Goal: Task Accomplishment & Management: Manage account settings

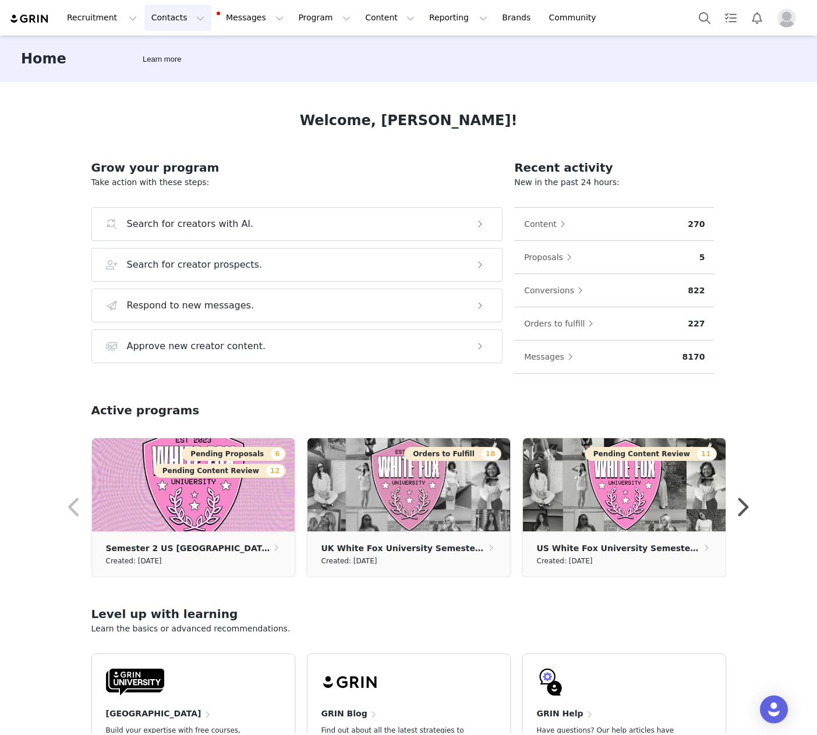
drag, startPoint x: 156, startPoint y: 18, endPoint x: 162, endPoint y: 47, distance: 29.2
click at [156, 19] on button "Contacts Contacts" at bounding box center [177, 18] width 67 height 26
click at [166, 52] on p "Creators" at bounding box center [163, 51] width 35 height 12
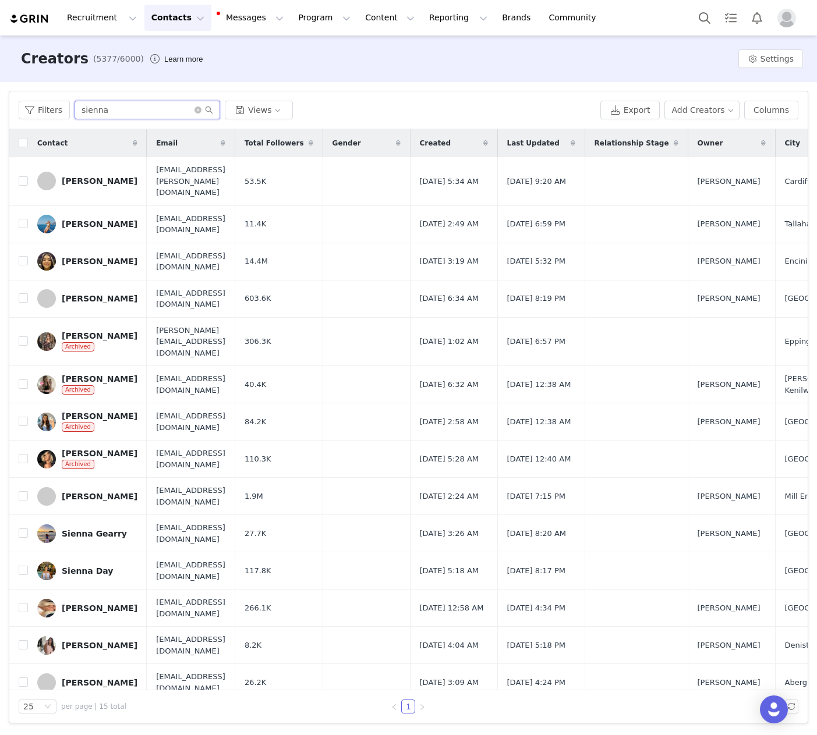
click at [99, 116] on input "sienna" at bounding box center [147, 110] width 146 height 19
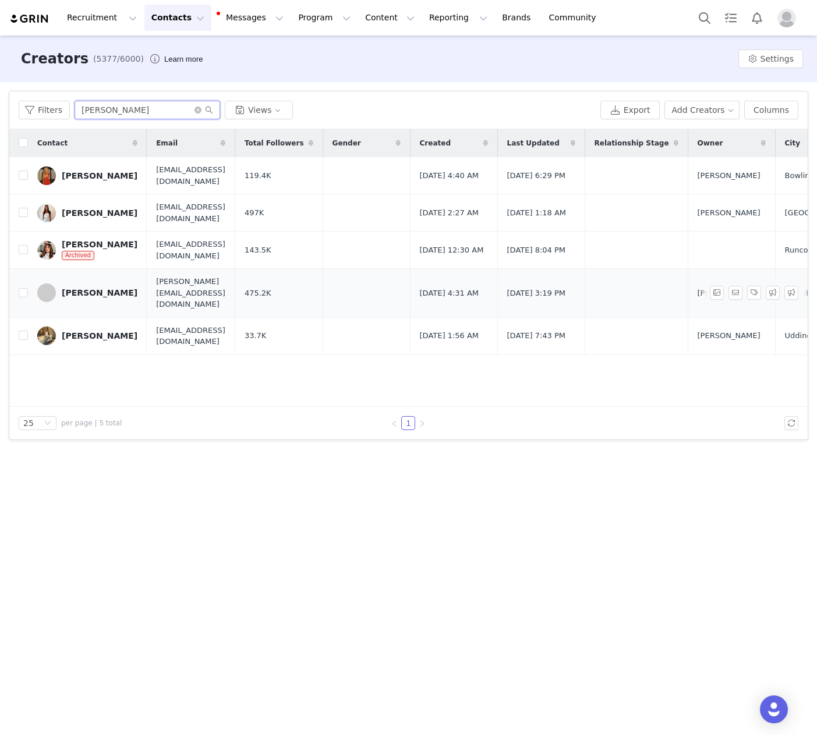
type input "[PERSON_NAME]"
click at [97, 291] on div "[PERSON_NAME]" at bounding box center [100, 292] width 76 height 9
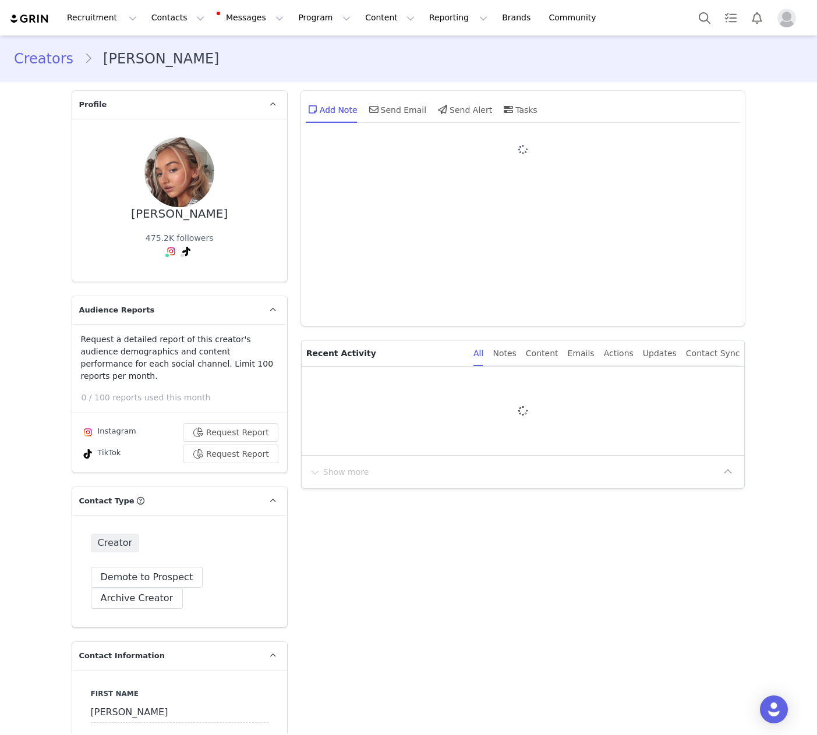
type input "+44 ([GEOGRAPHIC_DATA])"
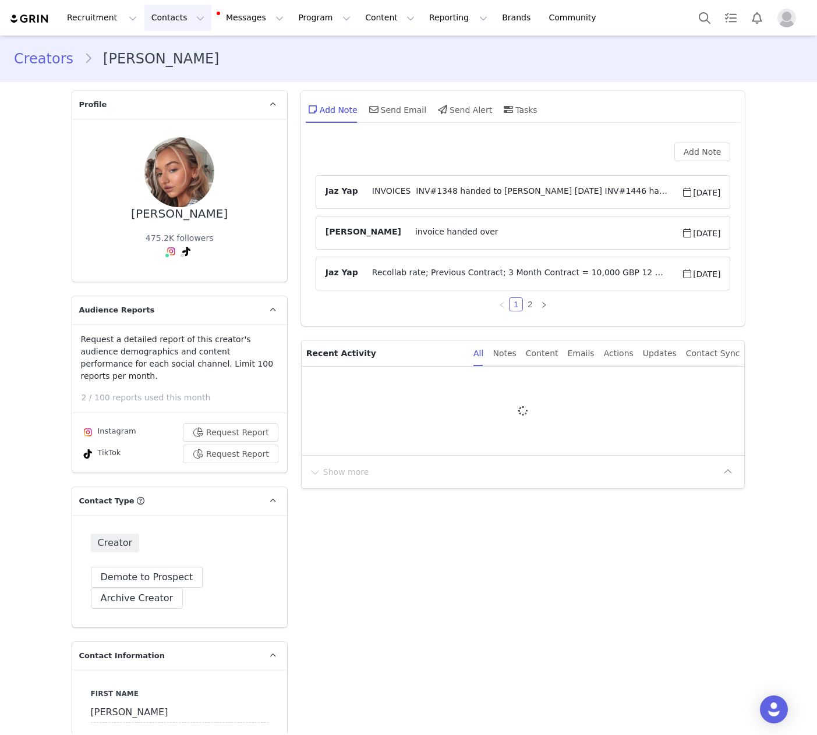
click at [171, 26] on button "Contacts Contacts" at bounding box center [177, 18] width 67 height 26
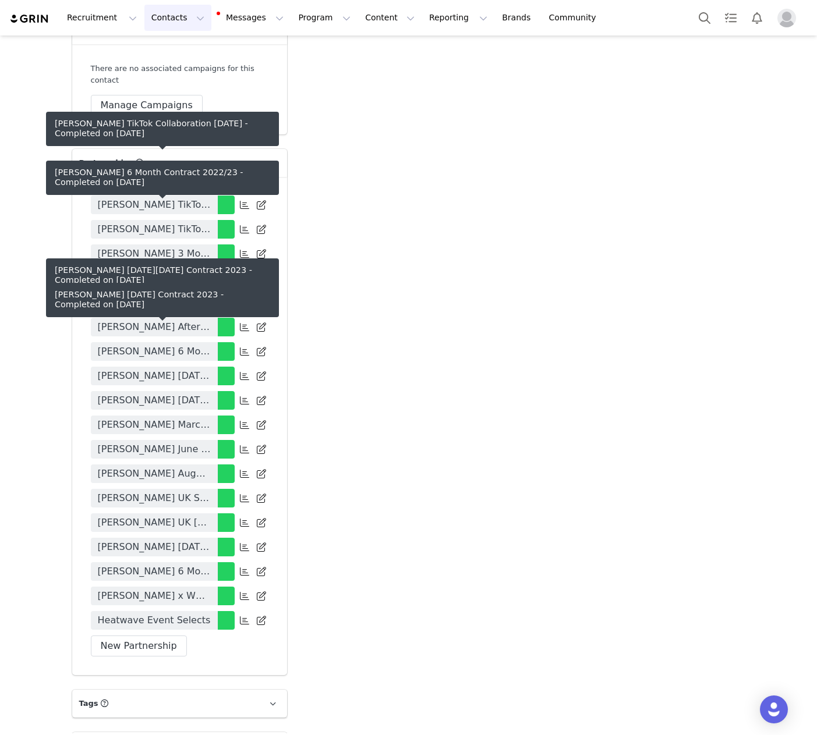
scroll to position [2724, 0]
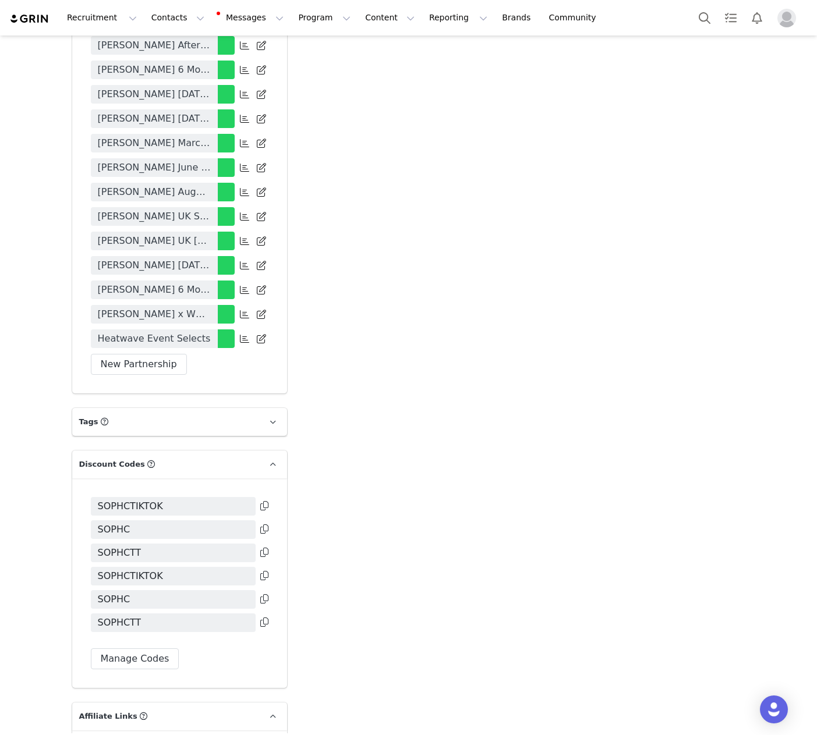
click at [264, 548] on icon at bounding box center [264, 552] width 8 height 9
click at [262, 524] on icon at bounding box center [264, 528] width 8 height 9
click at [262, 501] on icon at bounding box center [264, 505] width 8 height 9
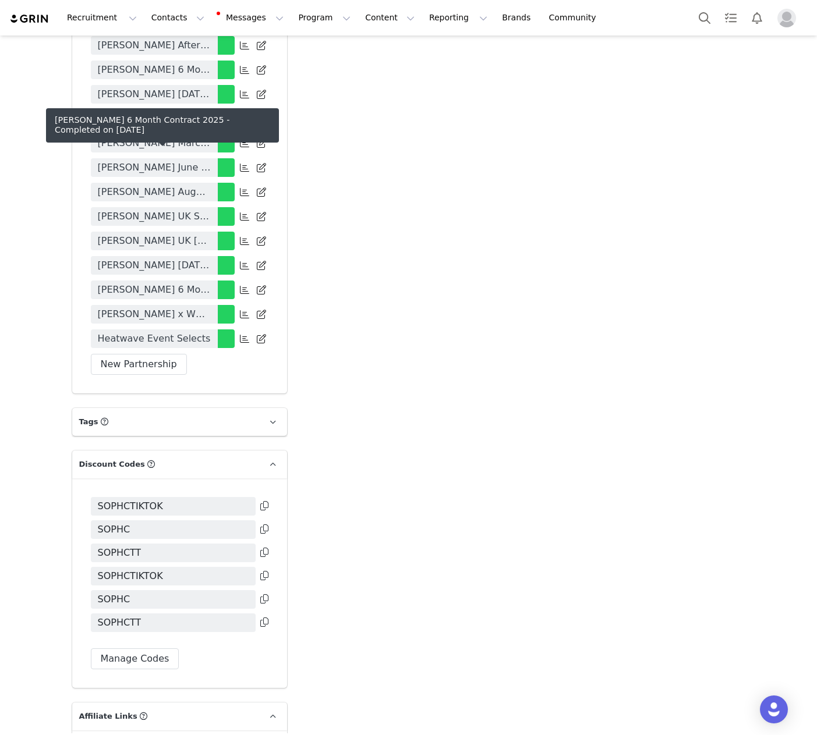
click at [166, 283] on span "[PERSON_NAME] 6 Month Contract 2025" at bounding box center [154, 290] width 113 height 14
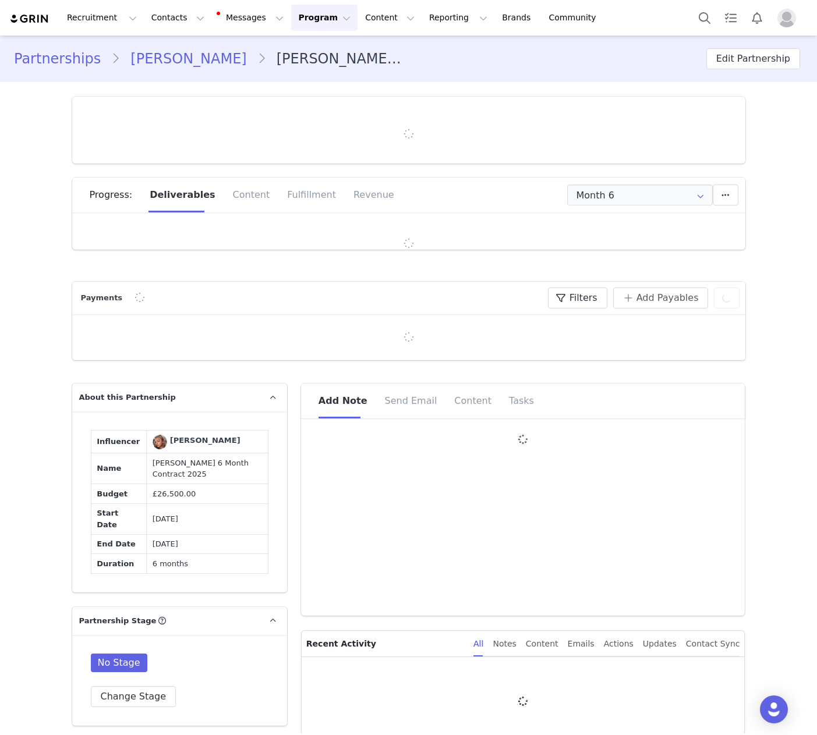
type input "+44 ([GEOGRAPHIC_DATA])"
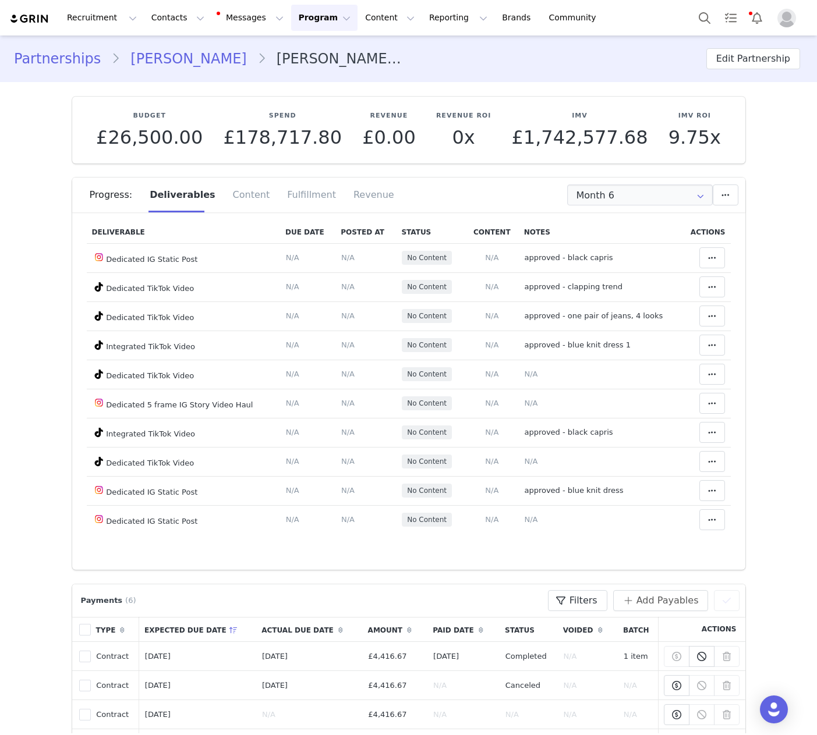
scroll to position [37, 0]
click at [592, 260] on span "approved - black capris" at bounding box center [568, 257] width 88 height 9
type textarea "approved - black capris"
click at [592, 260] on span "approved - black capris" at bounding box center [568, 257] width 88 height 9
click at [576, 255] on span "approved - black capris" at bounding box center [568, 257] width 88 height 9
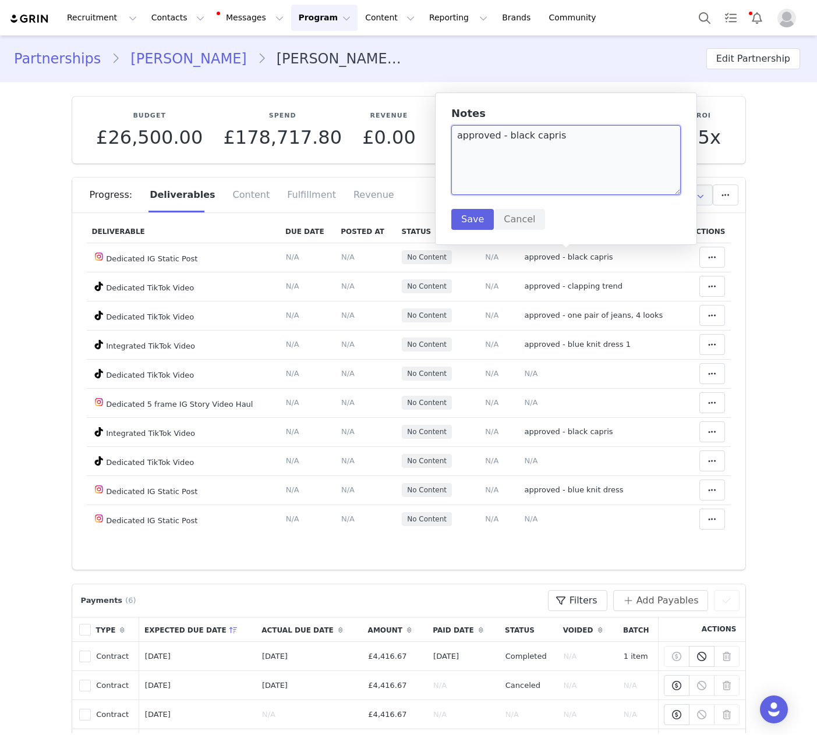
drag, startPoint x: 485, startPoint y: 154, endPoint x: 450, endPoint y: 136, distance: 38.8
click at [451, 136] on textarea "approved - black capris" at bounding box center [565, 160] width 229 height 70
click at [470, 217] on button "Save" at bounding box center [472, 219] width 42 height 21
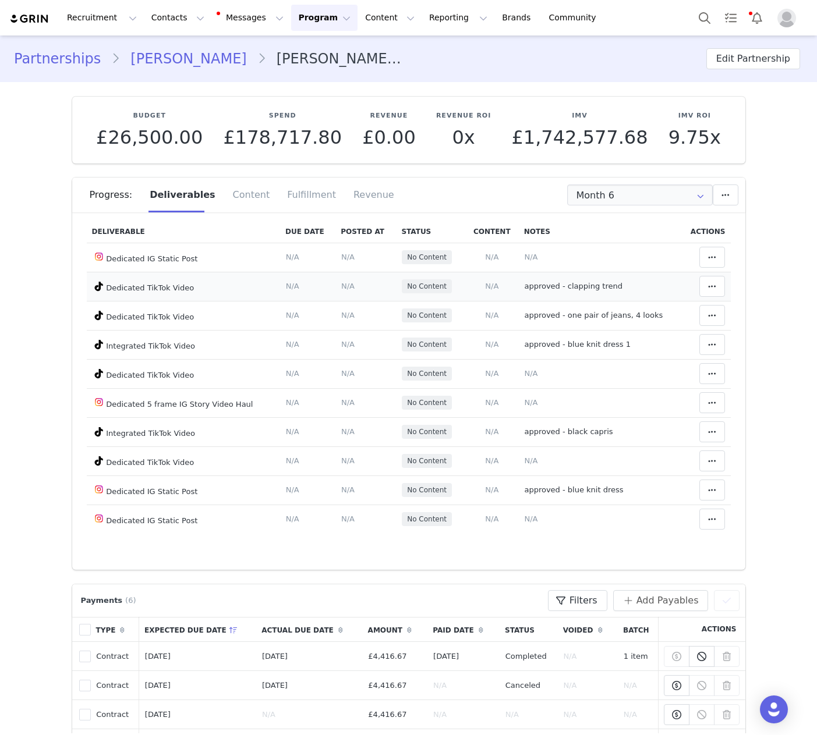
click at [580, 286] on span "approved - clapping trend" at bounding box center [573, 286] width 98 height 9
type textarea "approved - clapping trend"
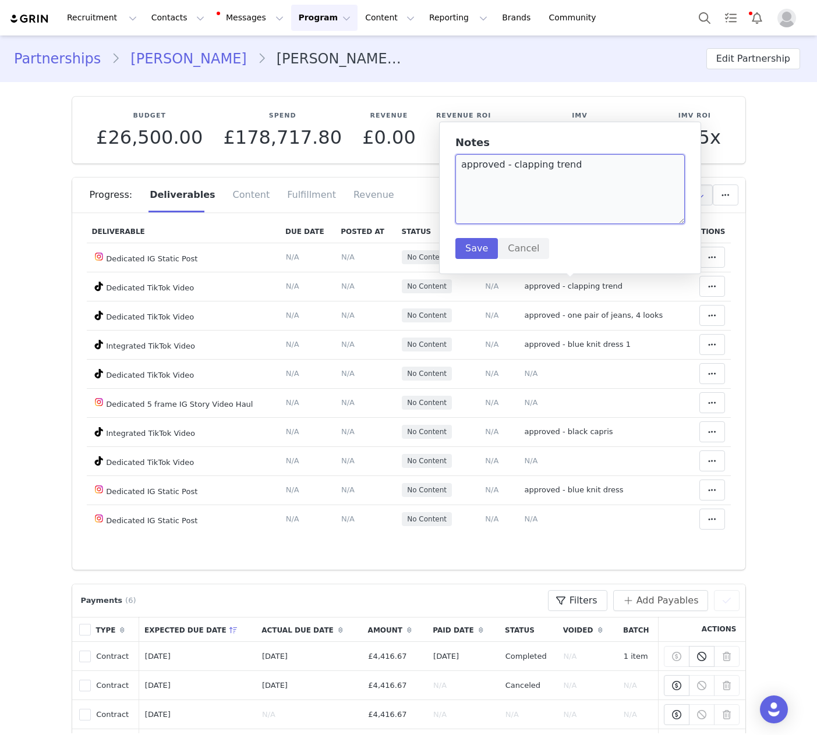
drag, startPoint x: 585, startPoint y: 173, endPoint x: 462, endPoint y: 172, distance: 122.8
click at [462, 172] on textarea "approved - clapping trend" at bounding box center [569, 189] width 229 height 70
click at [462, 168] on textarea "approved - clapping trend" at bounding box center [569, 189] width 229 height 70
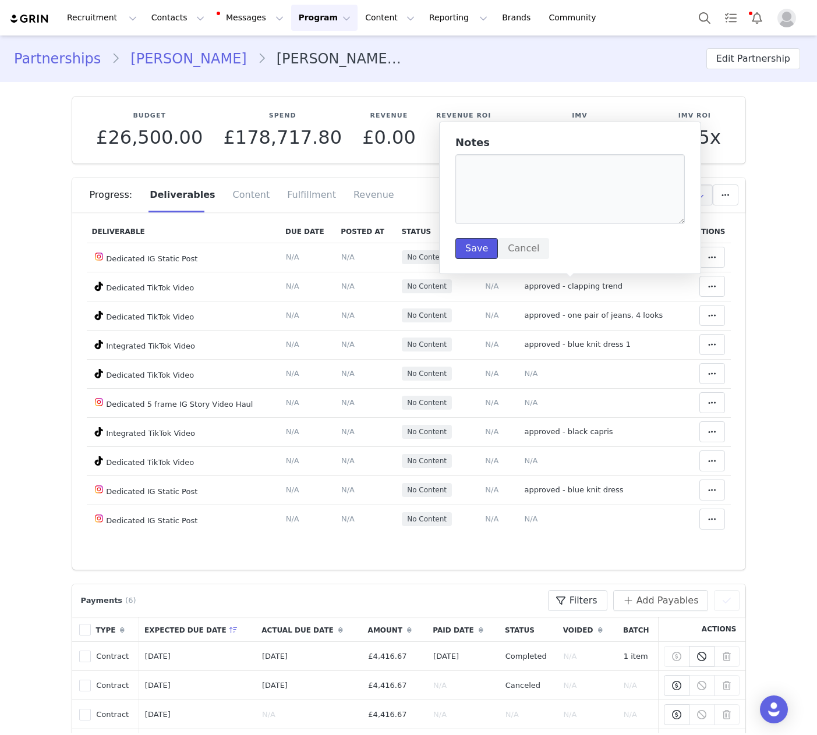
click at [466, 249] on button "Save" at bounding box center [476, 248] width 42 height 21
click at [577, 316] on span "approved - one pair of jeans, 4 looks" at bounding box center [593, 315] width 139 height 9
type textarea "approved - one pair of jeans, 4 looks"
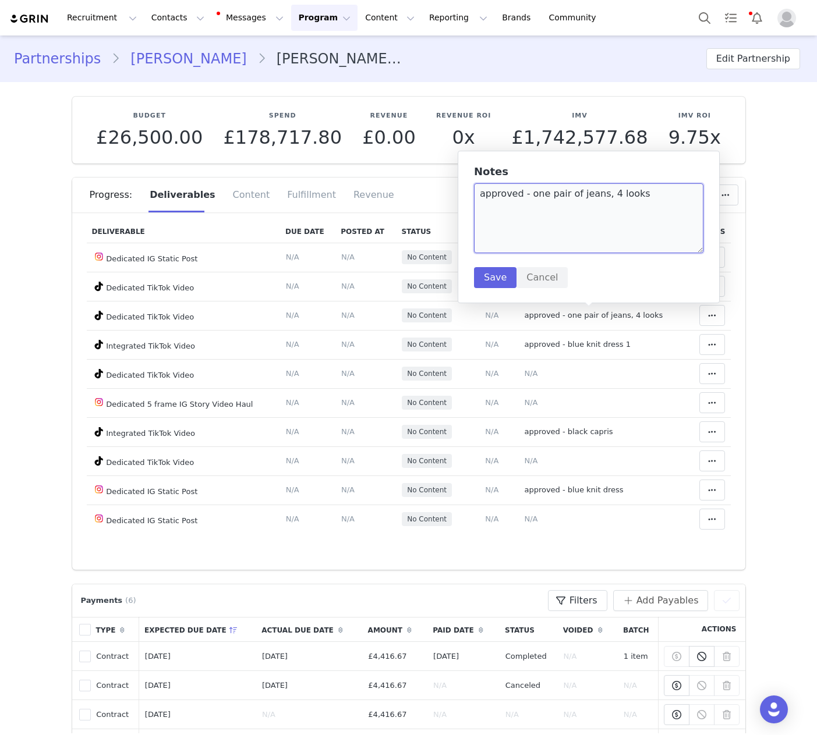
click at [505, 192] on textarea "approved - one pair of jeans, 4 looks" at bounding box center [588, 218] width 229 height 70
click at [493, 276] on button "Save" at bounding box center [495, 277] width 42 height 21
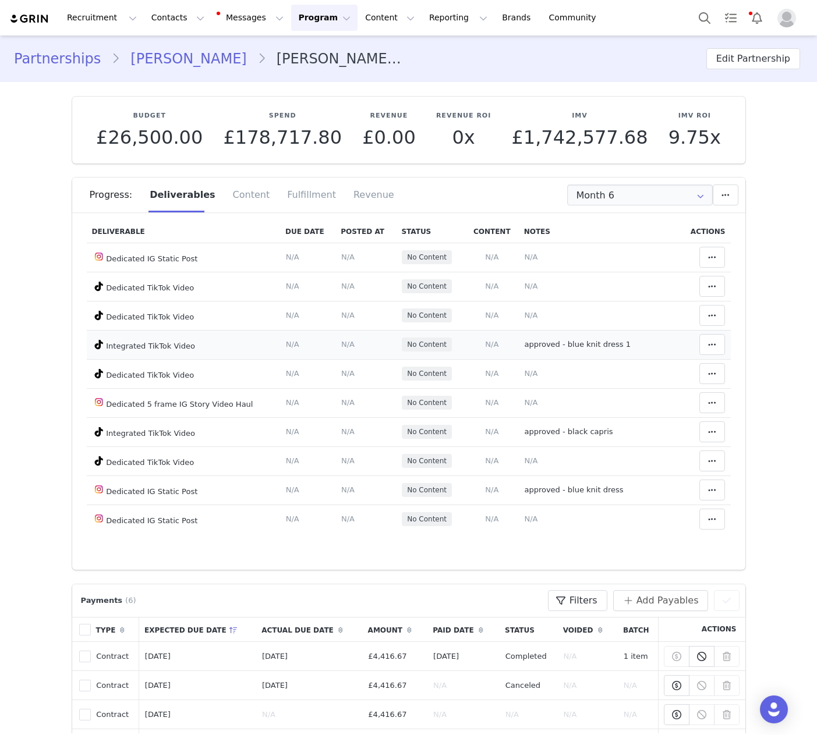
click at [580, 340] on span "approved - blue knit dress 1" at bounding box center [577, 344] width 106 height 9
type textarea "approved - blue knit dress 1"
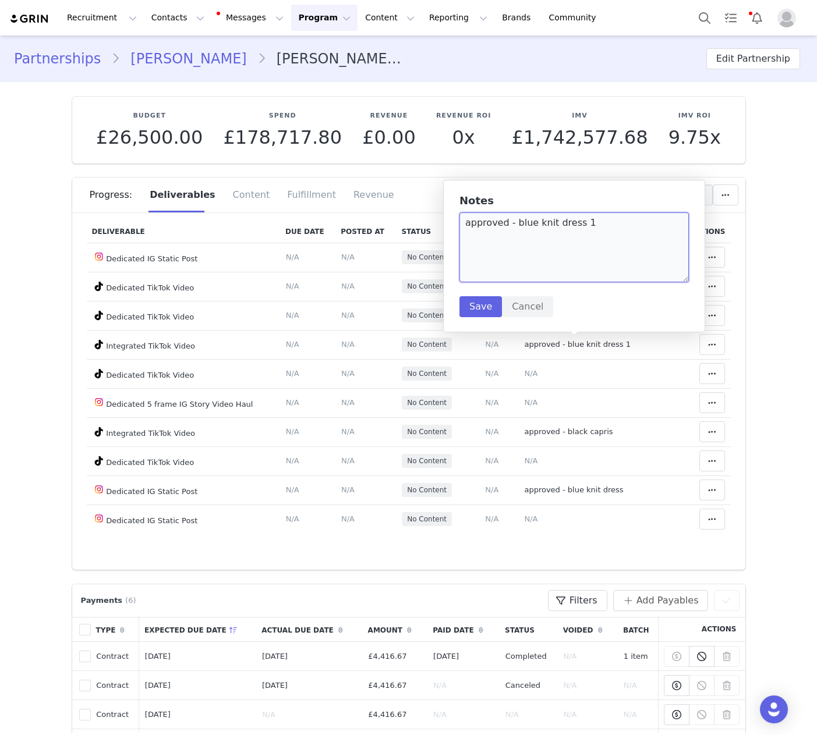
click at [496, 226] on textarea "approved - blue knit dress 1" at bounding box center [573, 247] width 229 height 70
drag, startPoint x: 476, startPoint y: 310, endPoint x: 572, endPoint y: 444, distance: 164.6
click at [476, 310] on button "Save" at bounding box center [480, 306] width 42 height 21
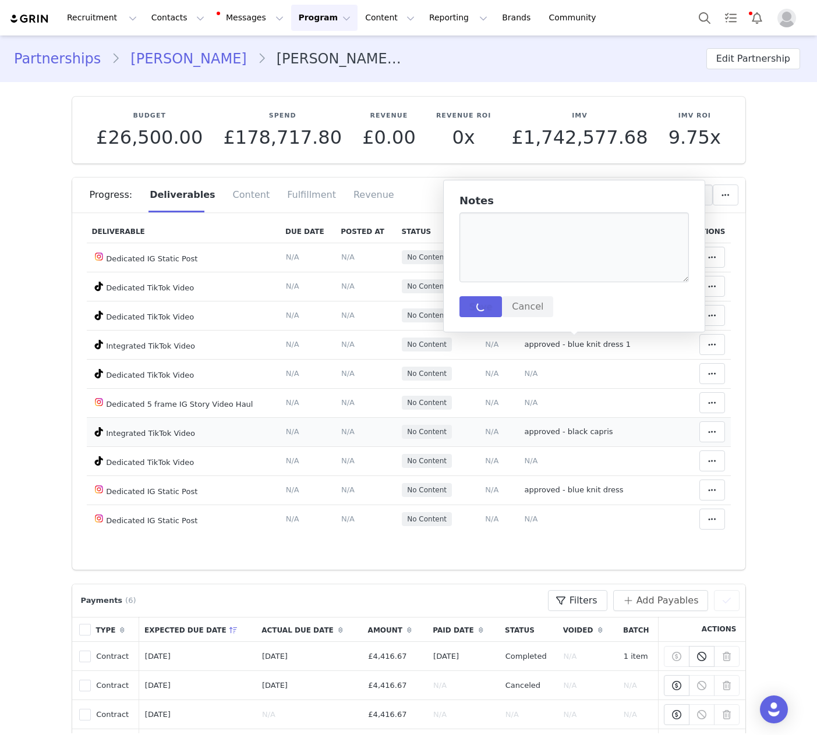
click at [578, 434] on span "approved - black capris" at bounding box center [568, 431] width 88 height 9
type textarea "approved - black capris"
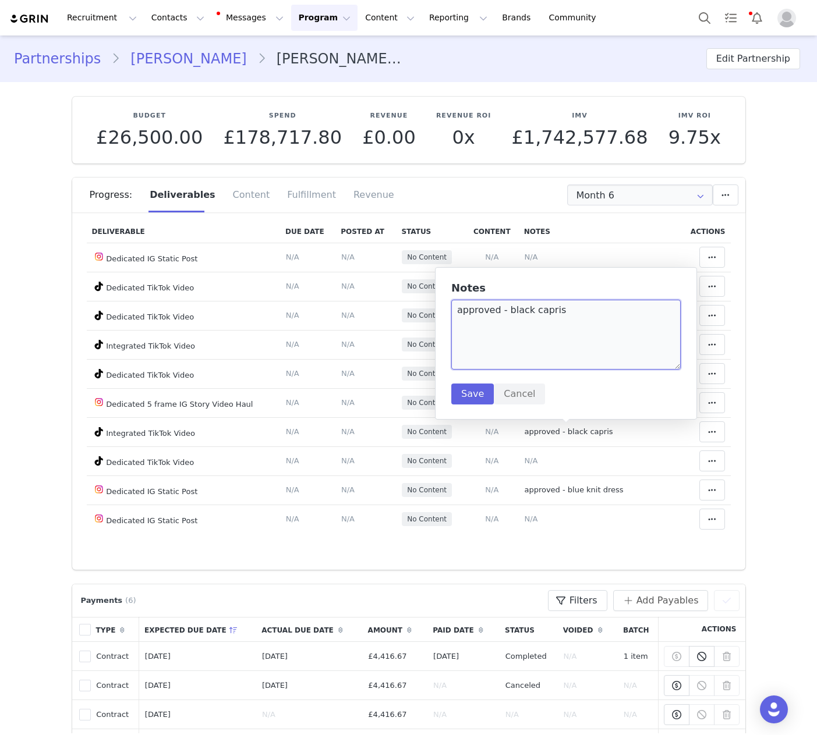
click at [484, 310] on textarea "approved - black capris" at bounding box center [565, 335] width 229 height 70
drag, startPoint x: 474, startPoint y: 391, endPoint x: 481, endPoint y: 405, distance: 16.1
click at [474, 391] on button "Save" at bounding box center [472, 394] width 42 height 21
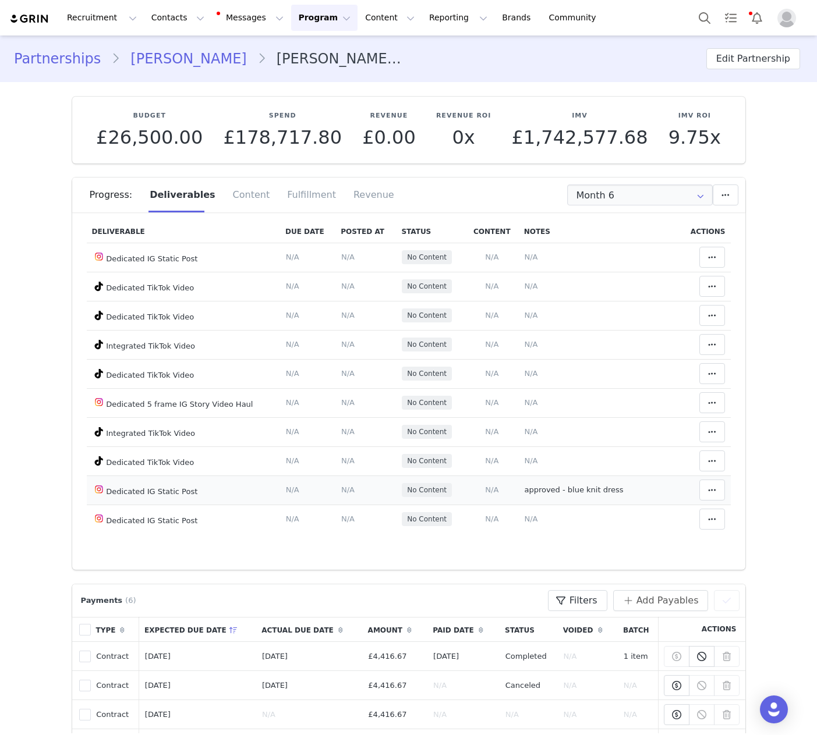
click at [573, 485] on span "approved - blue knit dress" at bounding box center [573, 489] width 99 height 9
type textarea "approved - blue knit dress"
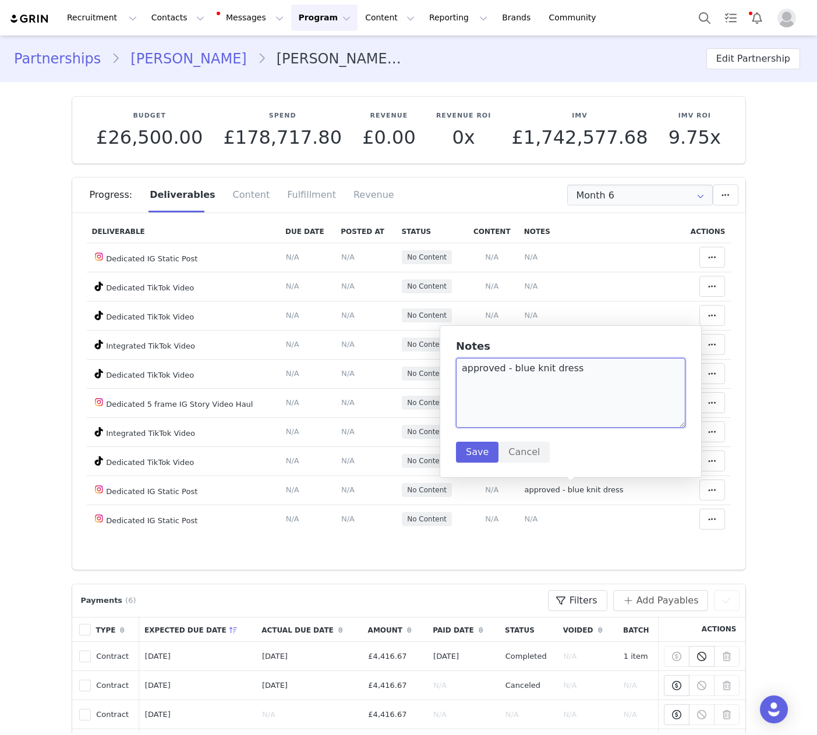
click at [508, 373] on textarea "approved - blue knit dress" at bounding box center [570, 393] width 229 height 70
click at [478, 452] on button "Save" at bounding box center [477, 452] width 42 height 21
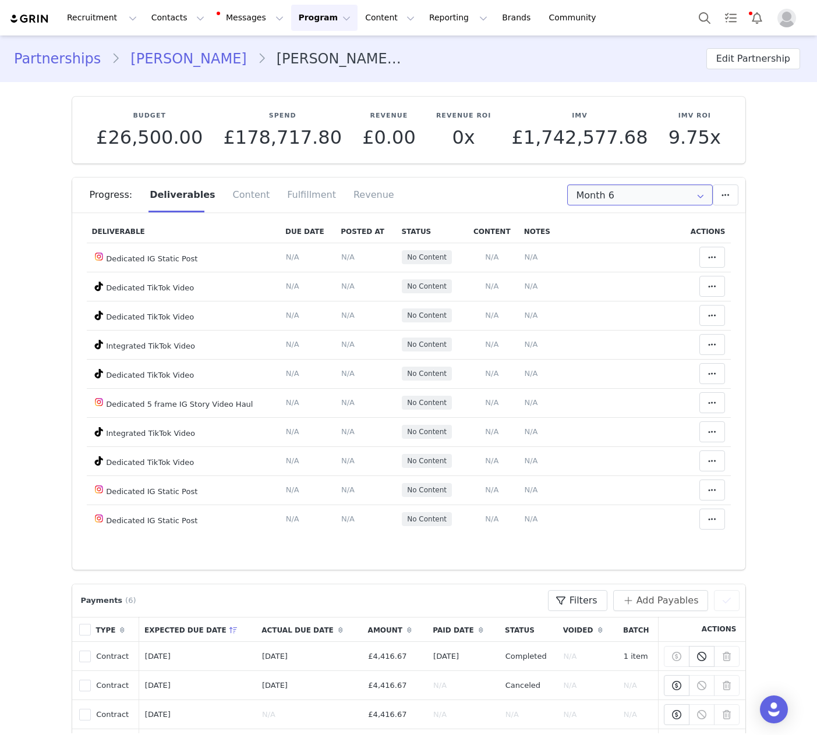
click at [638, 196] on input "Month 6" at bounding box center [640, 195] width 146 height 21
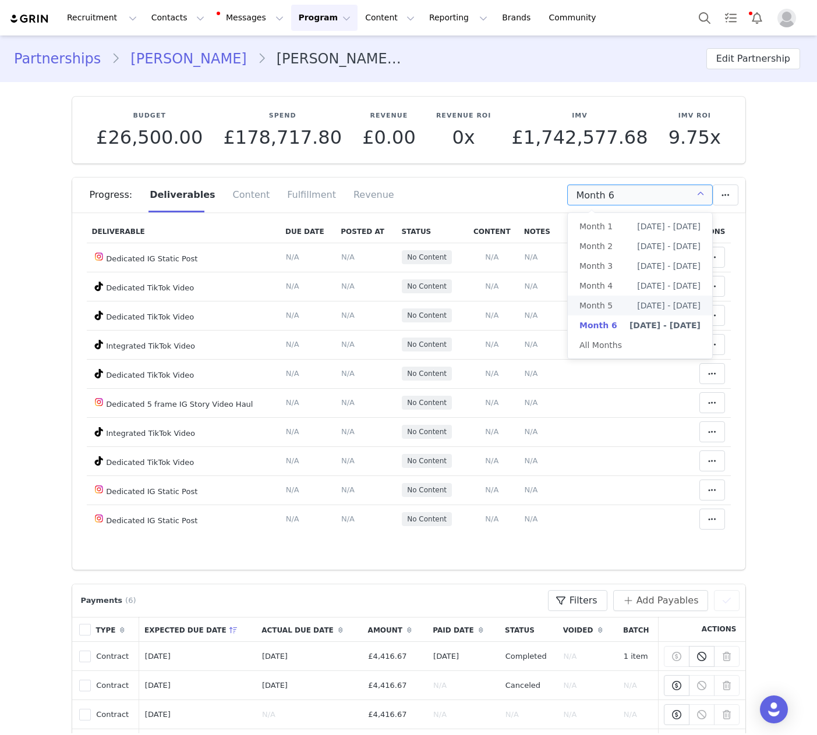
click at [671, 298] on span "[DATE] - [DATE]" at bounding box center [668, 306] width 63 height 20
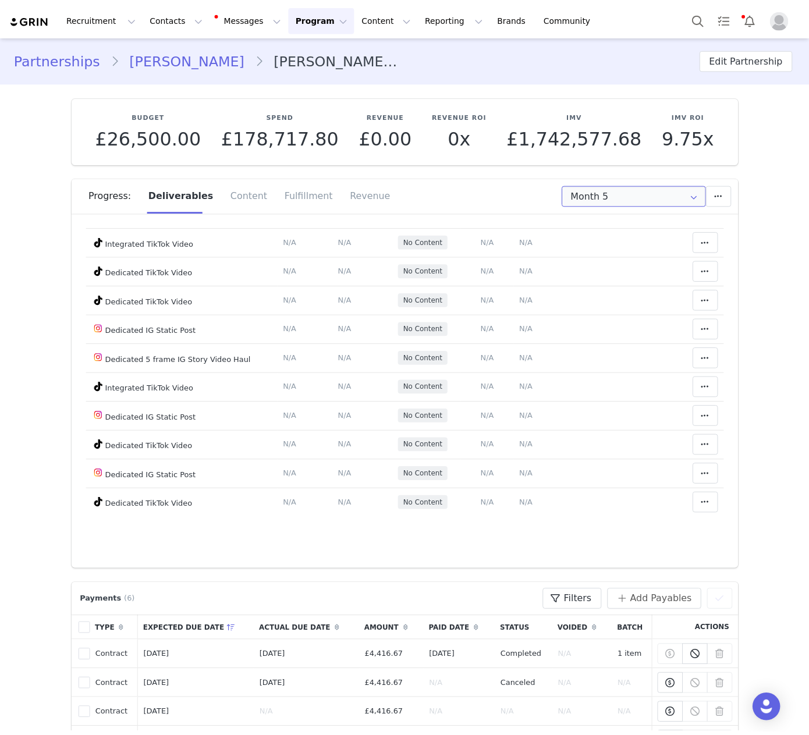
scroll to position [0, 0]
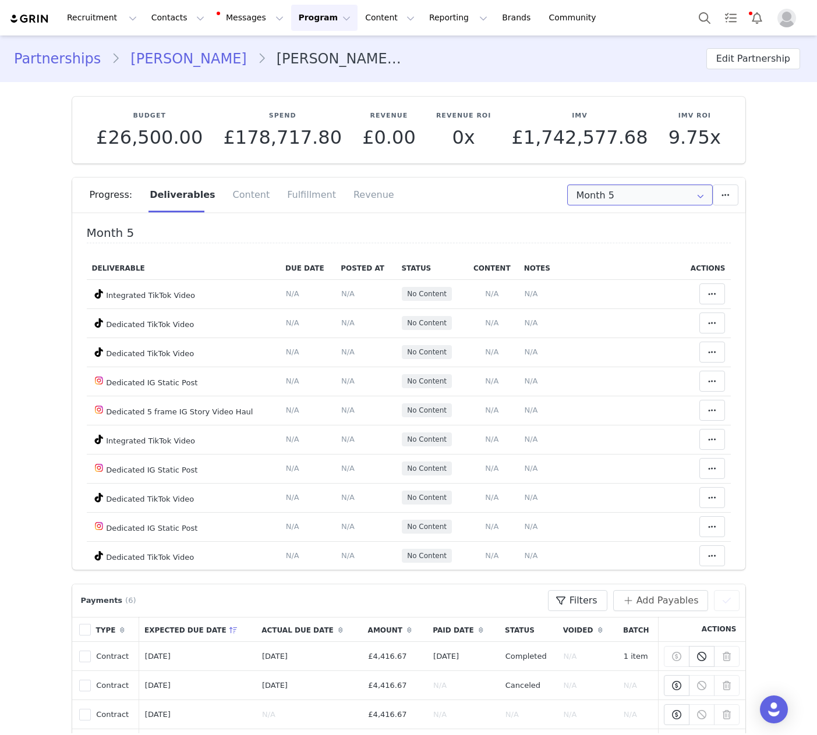
click at [645, 202] on input "Month 5" at bounding box center [640, 195] width 146 height 21
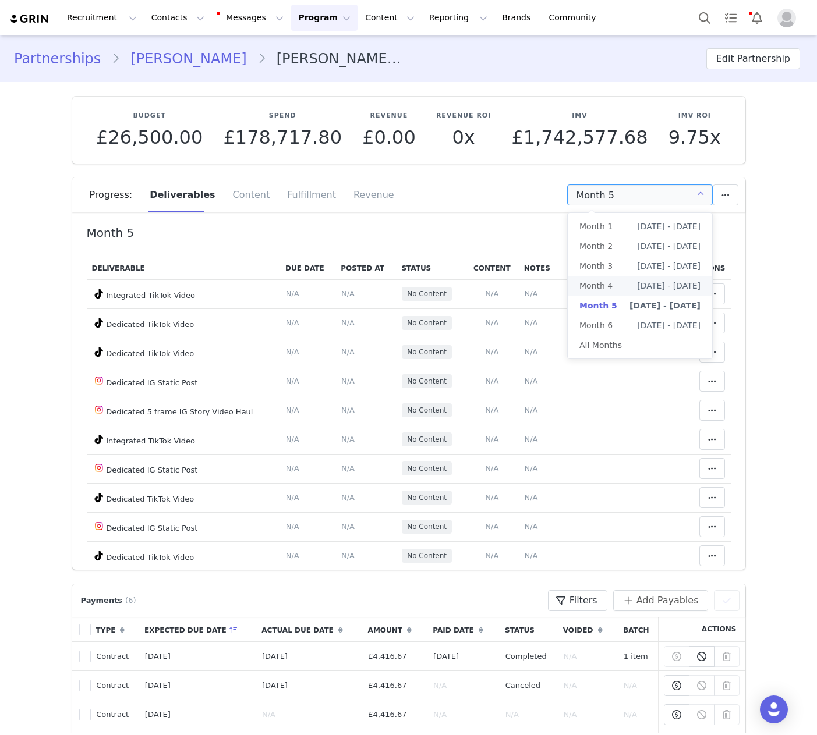
click at [668, 283] on span "[DATE] - [DATE]" at bounding box center [668, 286] width 63 height 20
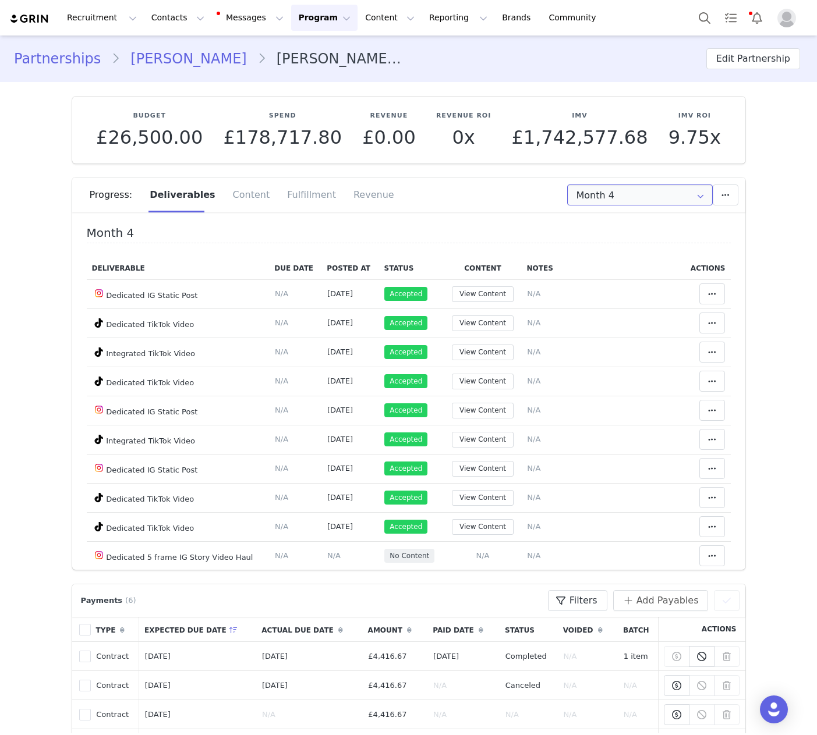
click at [635, 194] on input "Month 4" at bounding box center [640, 195] width 146 height 21
click at [652, 301] on span "[DATE] - [DATE]" at bounding box center [668, 306] width 63 height 20
type input "Month 5"
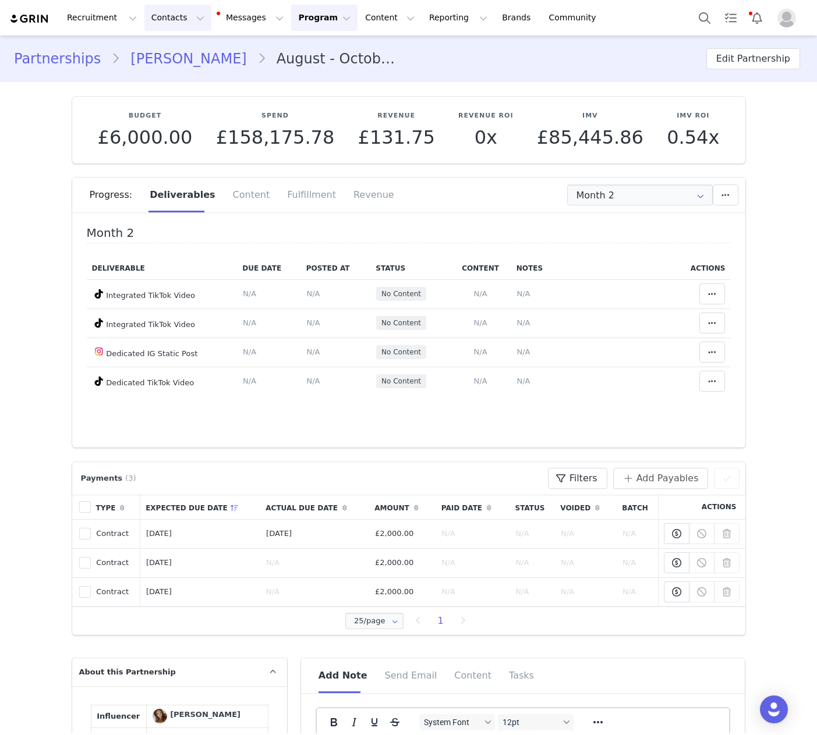
click at [165, 19] on button "Contacts Contacts" at bounding box center [177, 18] width 67 height 26
click at [174, 44] on link "Creators" at bounding box center [182, 52] width 92 height 22
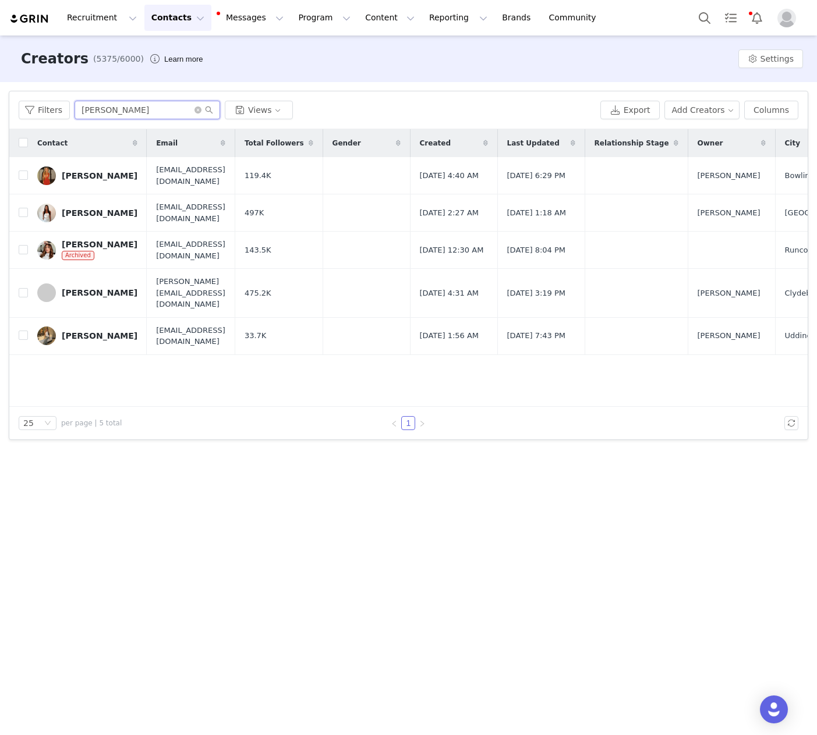
click at [95, 116] on input "[PERSON_NAME]" at bounding box center [147, 110] width 146 height 19
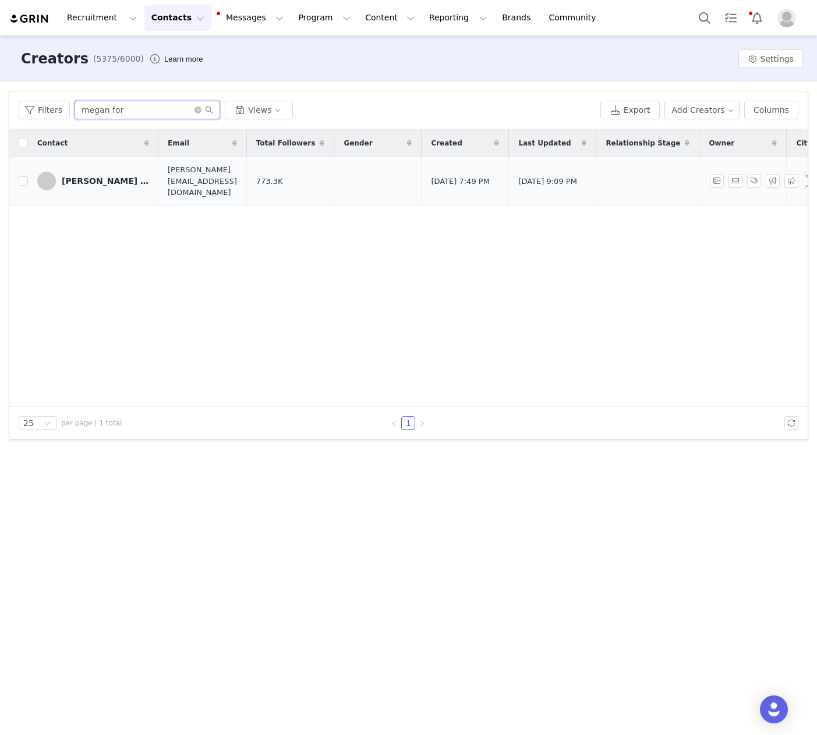
type input "megan for"
click at [108, 179] on div "Megan Forte Clarke" at bounding box center [105, 180] width 87 height 9
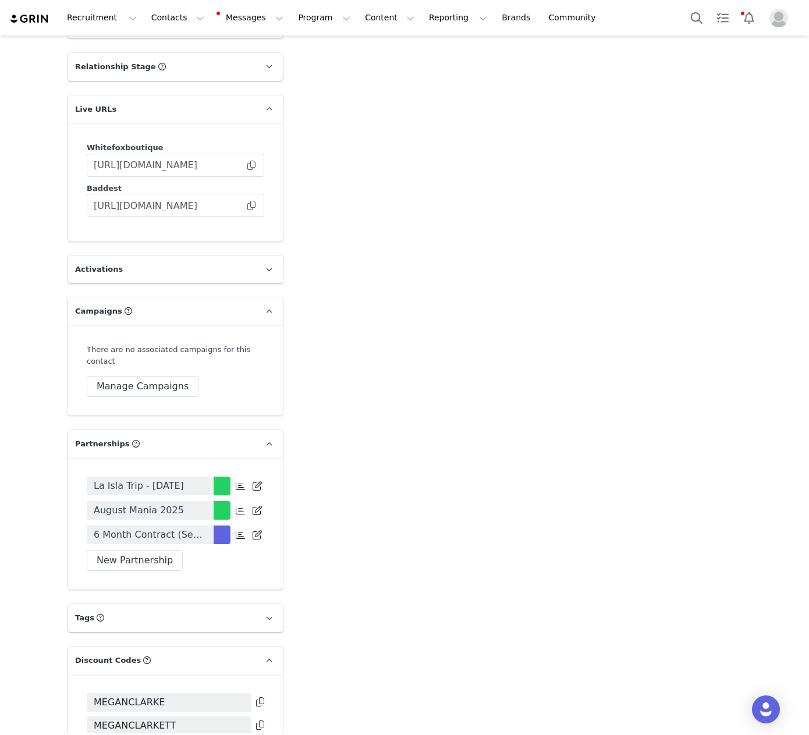
scroll to position [2137, 0]
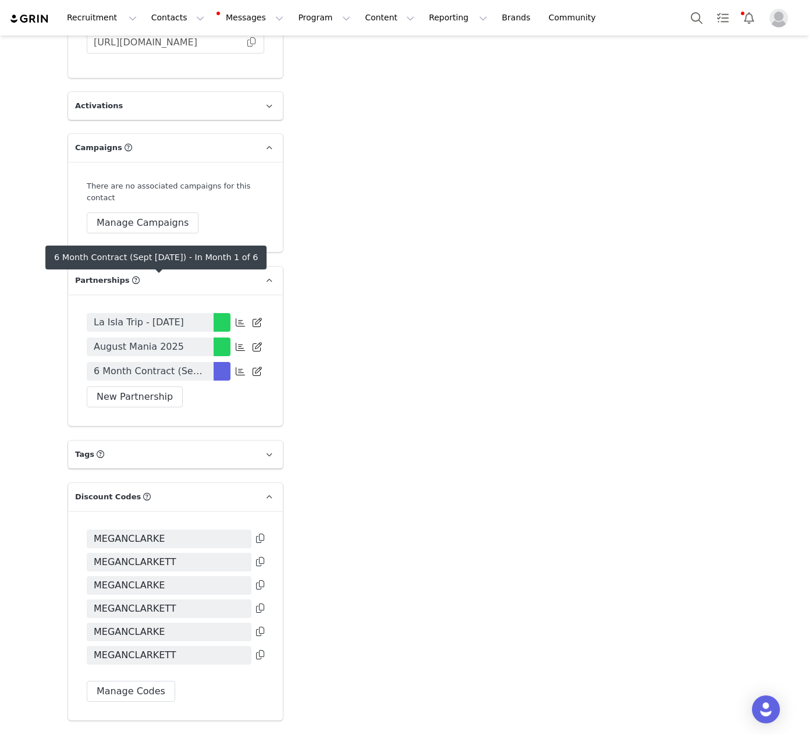
click at [176, 364] on span "6 Month Contract (Sept 25 - Feb 26)" at bounding box center [150, 371] width 113 height 14
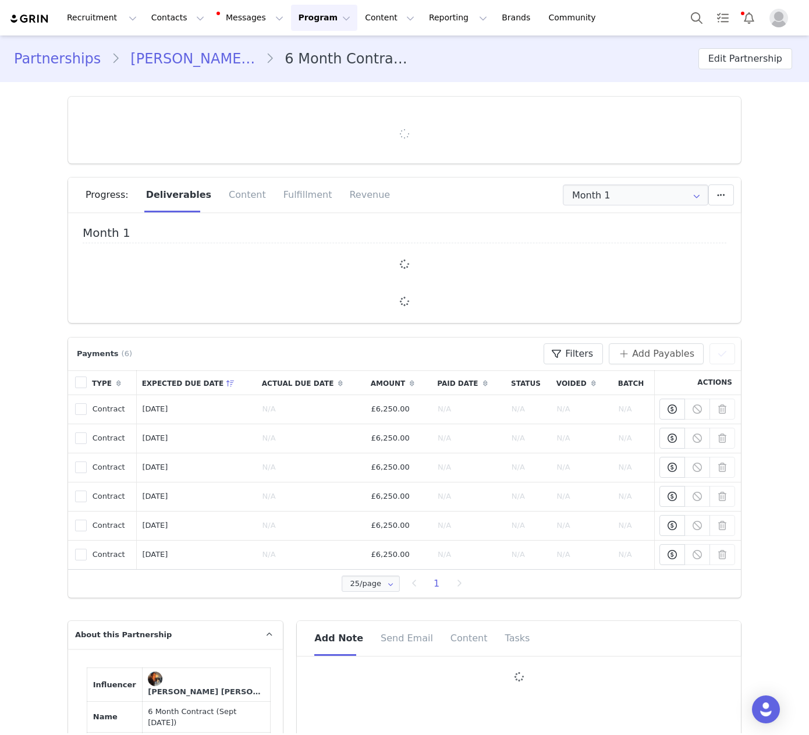
type input "+44 ([GEOGRAPHIC_DATA])"
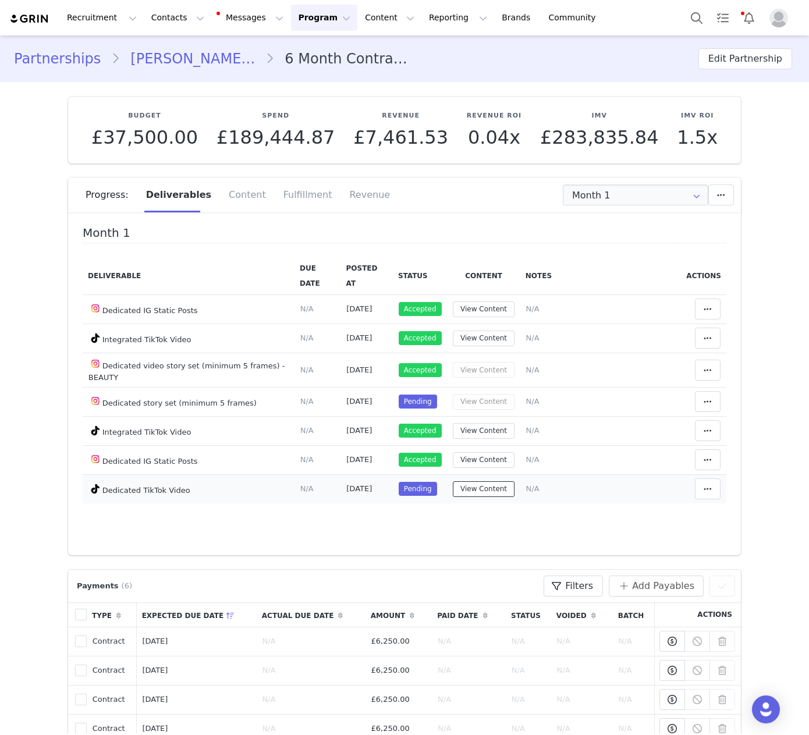
click at [476, 497] on button "View Content" at bounding box center [484, 489] width 62 height 16
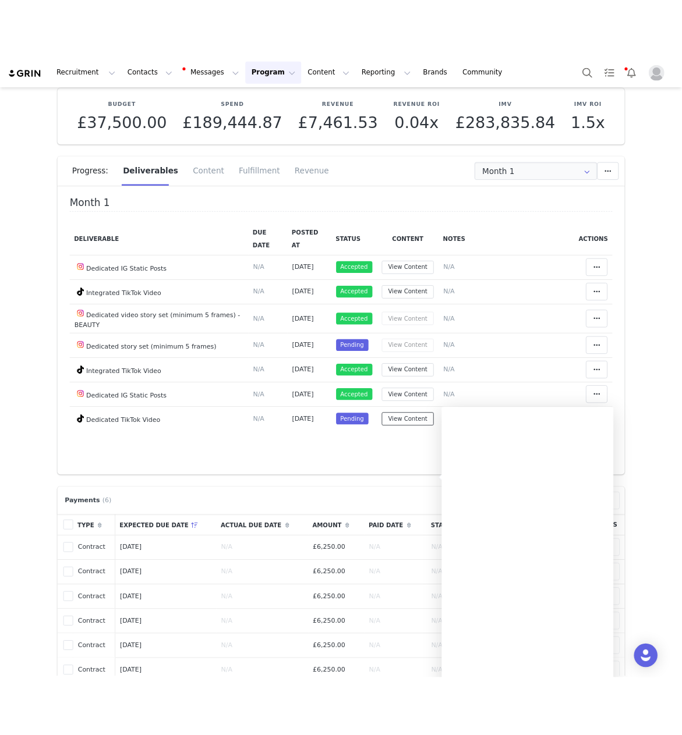
scroll to position [62, 0]
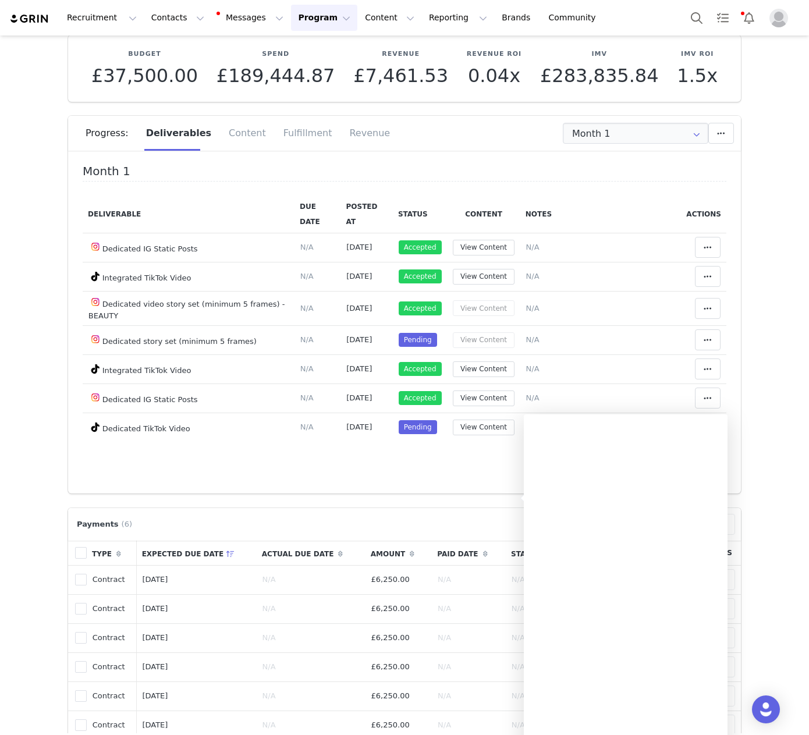
click at [428, 484] on div "Month 1 Deliverable Due Date Posted At Status Content Notes Actions Dedicated I…" at bounding box center [404, 326] width 673 height 335
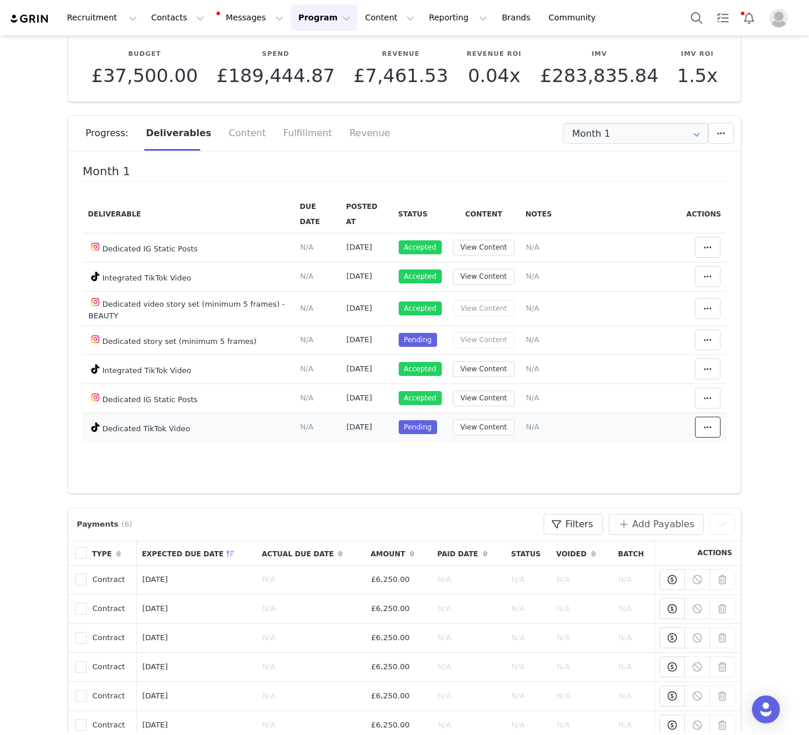
click at [708, 432] on icon at bounding box center [708, 427] width 8 height 9
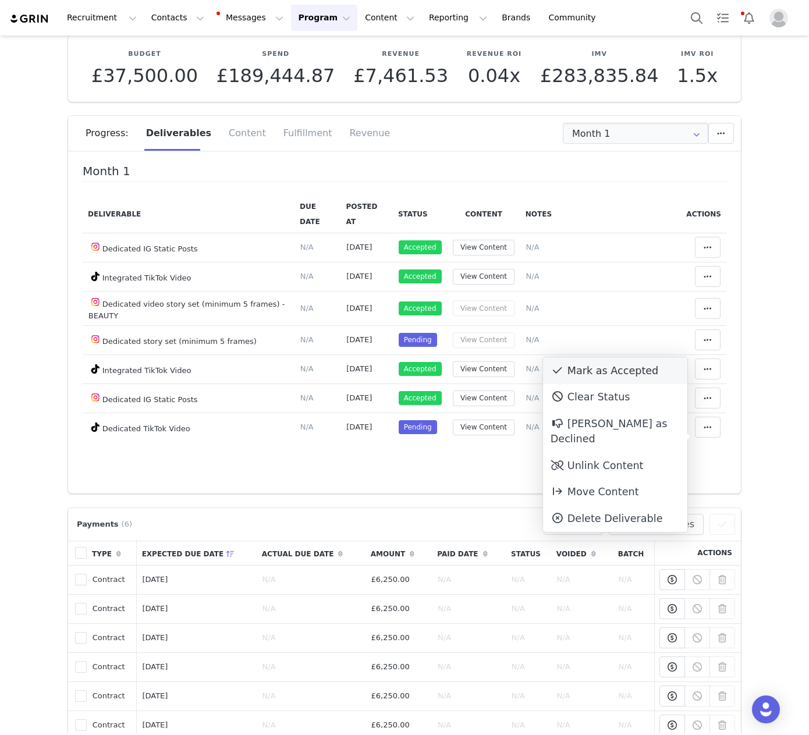
click at [633, 375] on div "Mark as Accepted" at bounding box center [615, 370] width 144 height 27
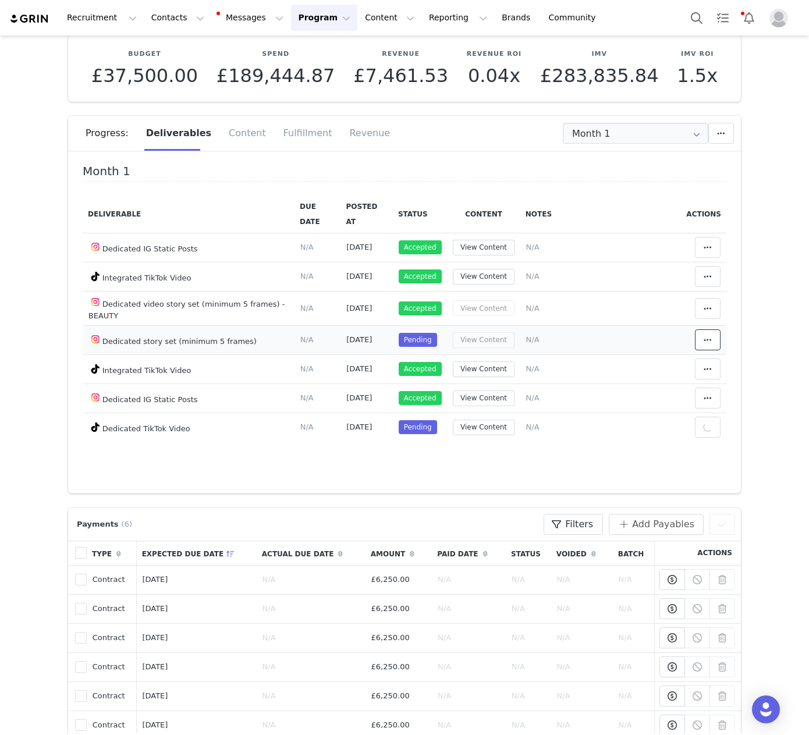
click at [709, 342] on icon at bounding box center [708, 339] width 8 height 9
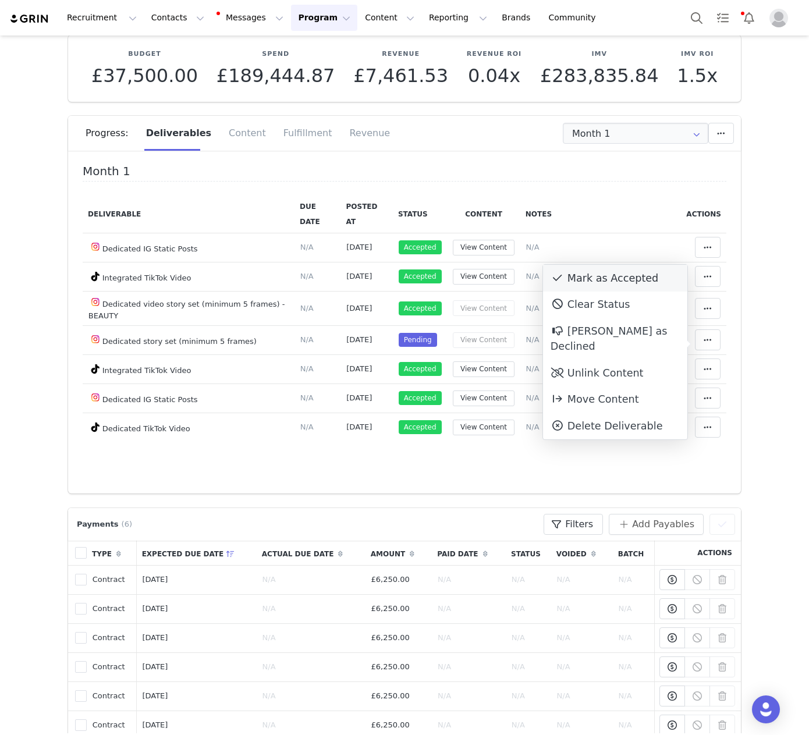
click at [648, 276] on div "Mark as Accepted" at bounding box center [615, 278] width 144 height 27
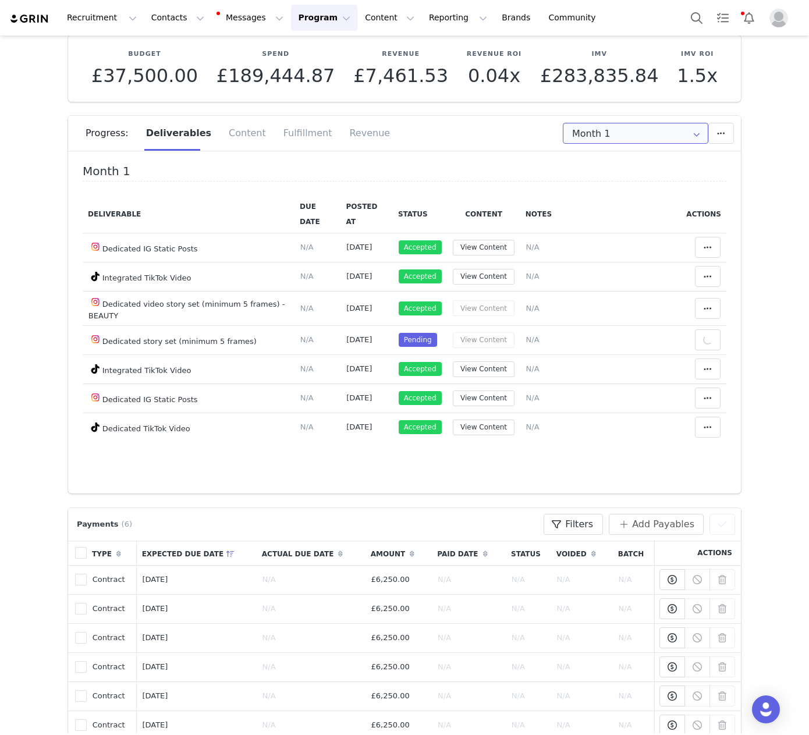
click at [637, 136] on input "Month 1" at bounding box center [636, 133] width 146 height 21
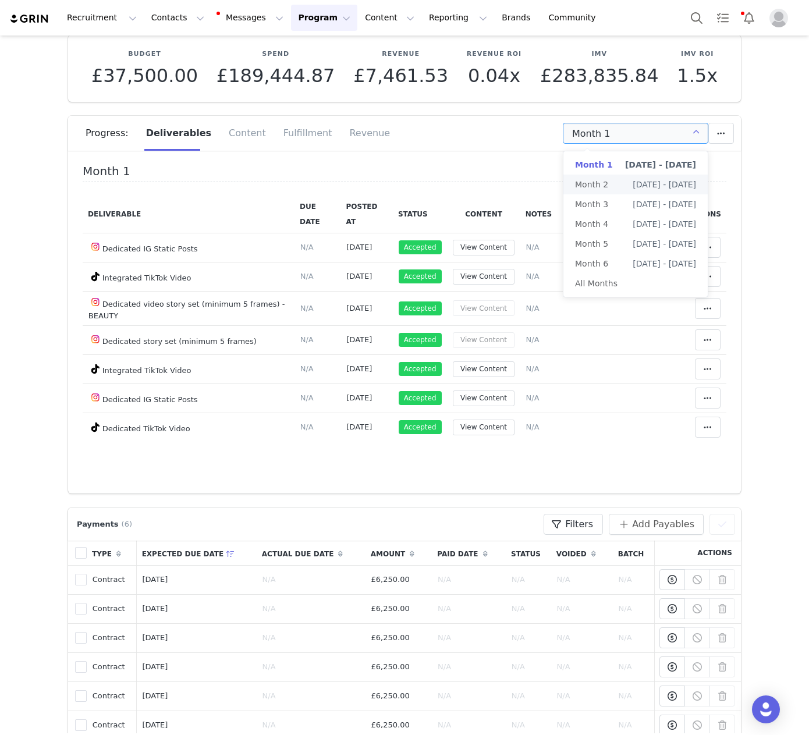
click at [634, 186] on span "Oct 1st - Oct 31st" at bounding box center [664, 185] width 63 height 20
type input "Month 2"
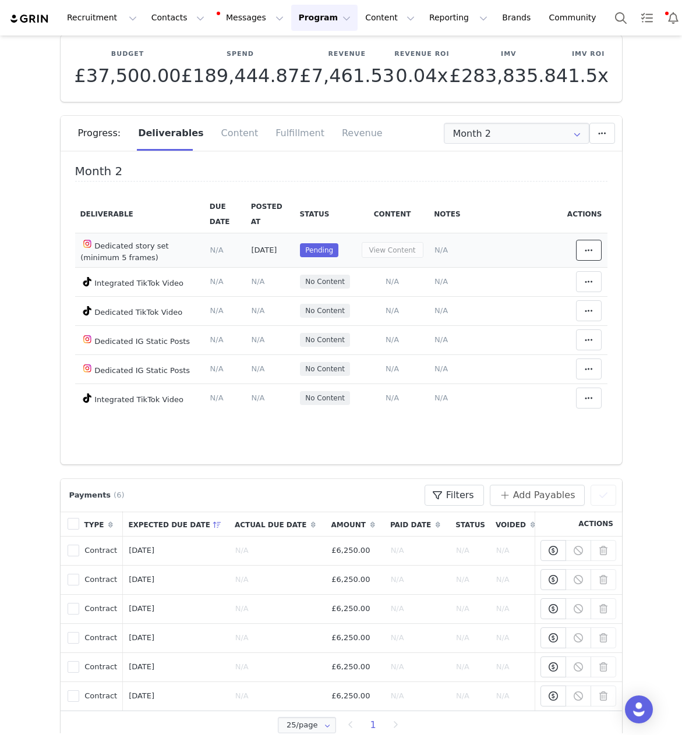
click at [586, 253] on icon at bounding box center [588, 250] width 8 height 9
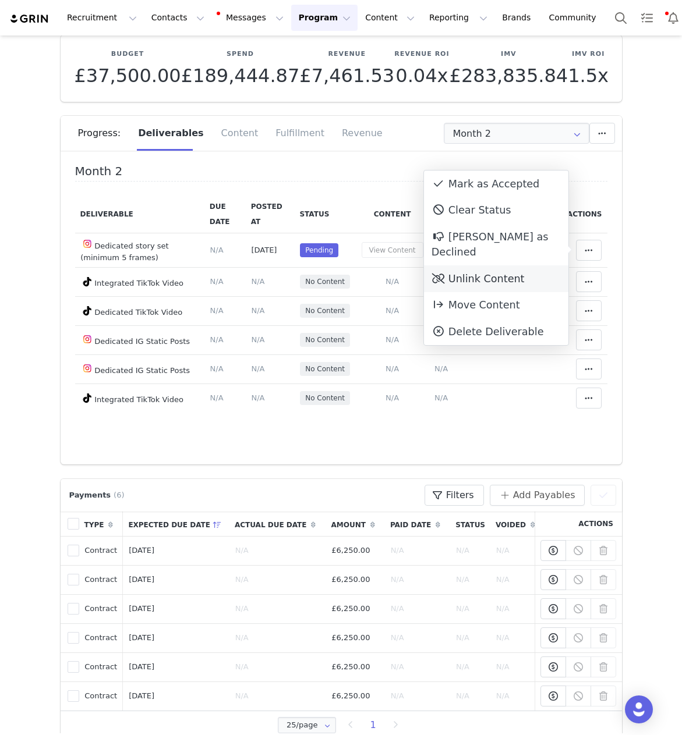
click at [519, 265] on div "Unlink Content" at bounding box center [496, 278] width 144 height 27
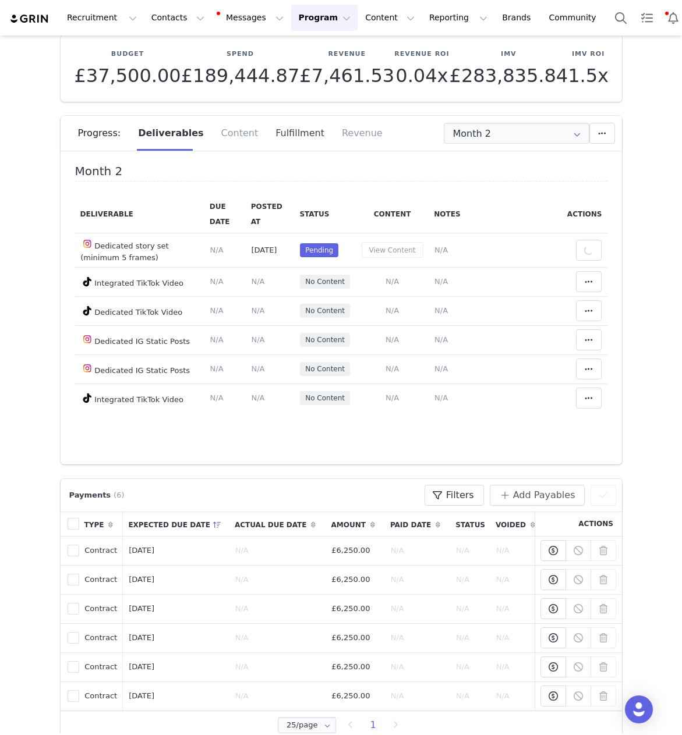
click at [294, 135] on div "Fulfillment" at bounding box center [300, 133] width 66 height 35
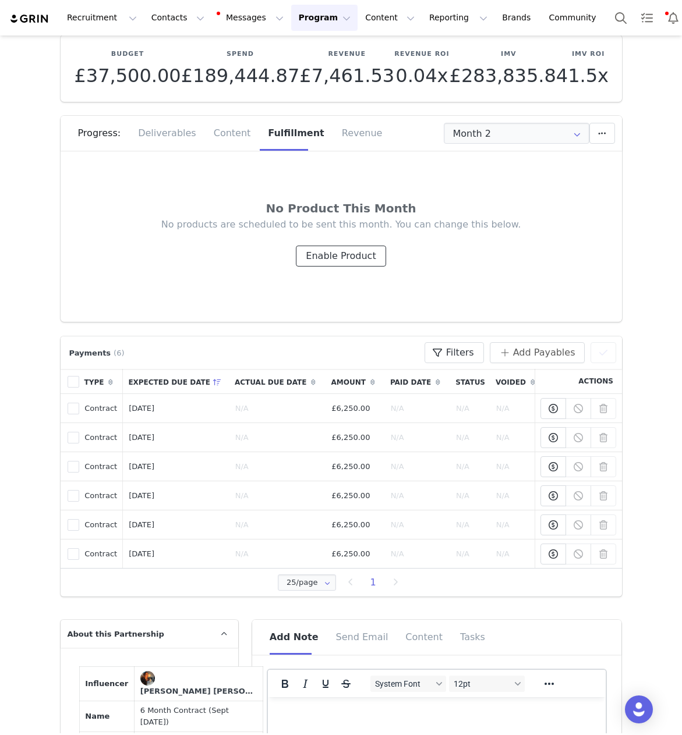
click at [335, 254] on button "Enable Product" at bounding box center [341, 256] width 90 height 21
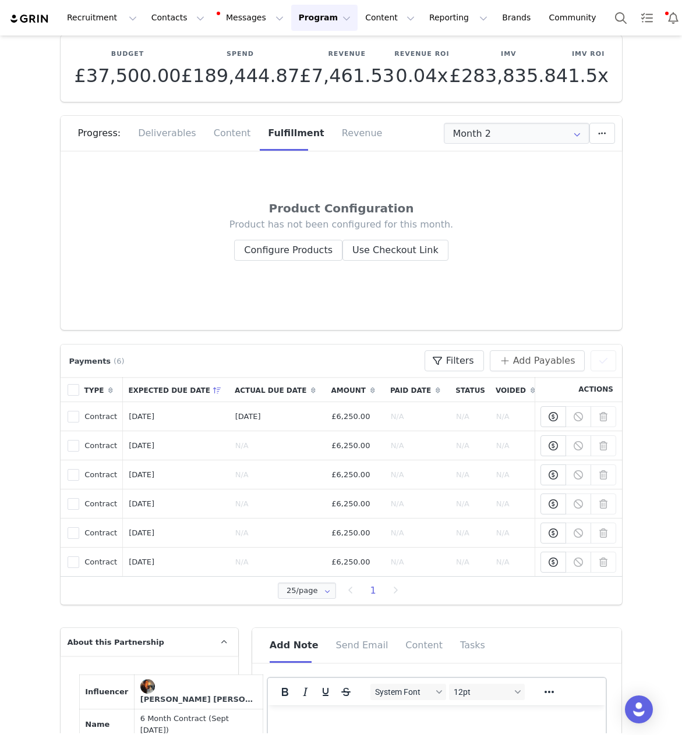
click at [296, 239] on div "Product has not been configured for this month. Configure Products Use Checkout…" at bounding box center [341, 239] width 485 height 42
click at [294, 243] on button "Configure Products" at bounding box center [288, 250] width 108 height 21
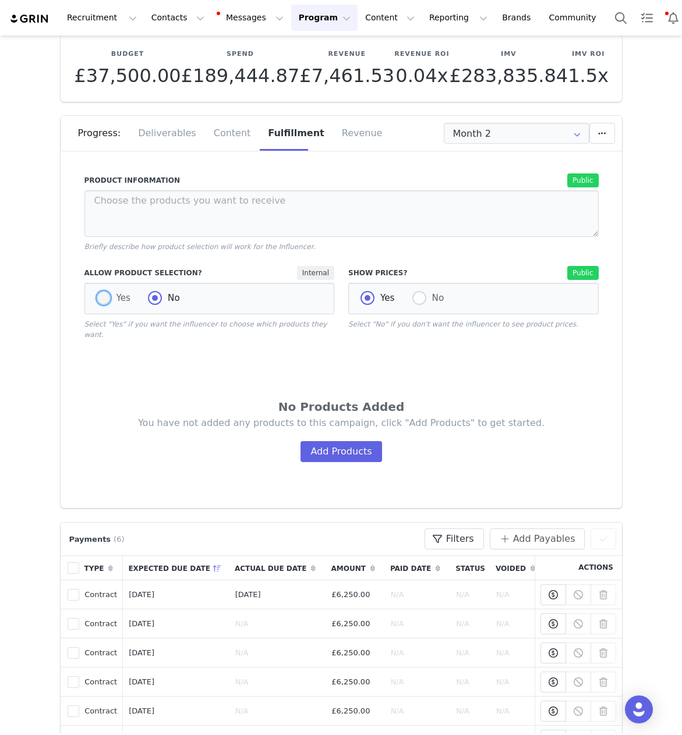
click at [112, 303] on span "Yes" at bounding box center [121, 298] width 20 height 10
click at [111, 303] on input "Yes" at bounding box center [104, 298] width 14 height 15
radio input "true"
radio input "false"
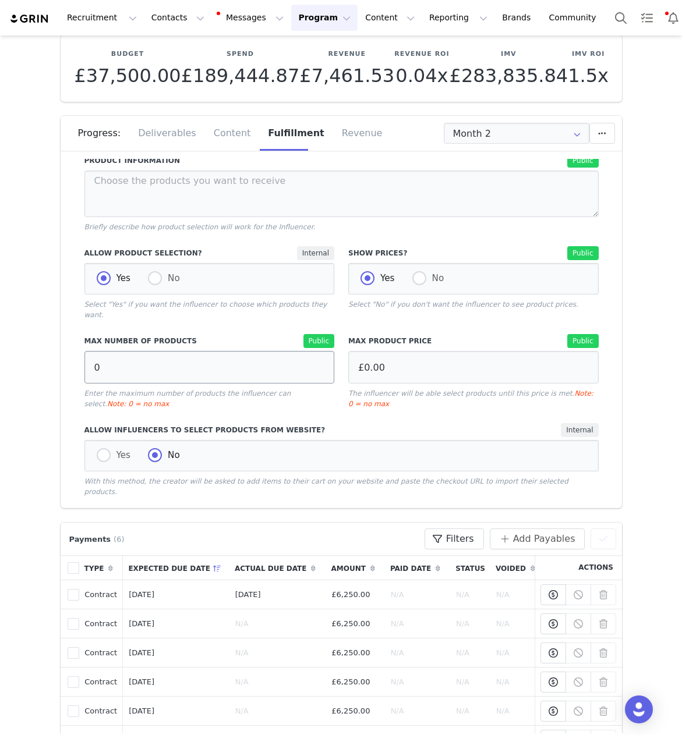
scroll to position [42, 0]
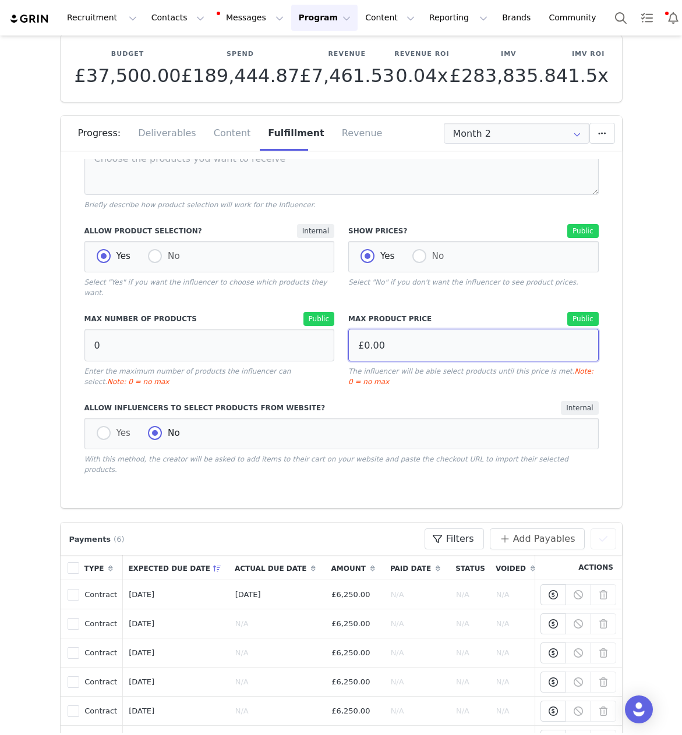
click at [416, 337] on input "£0.00" at bounding box center [473, 345] width 250 height 33
type input "£1,000.00"
click at [448, 401] on div "Internal" at bounding box center [475, 408] width 247 height 14
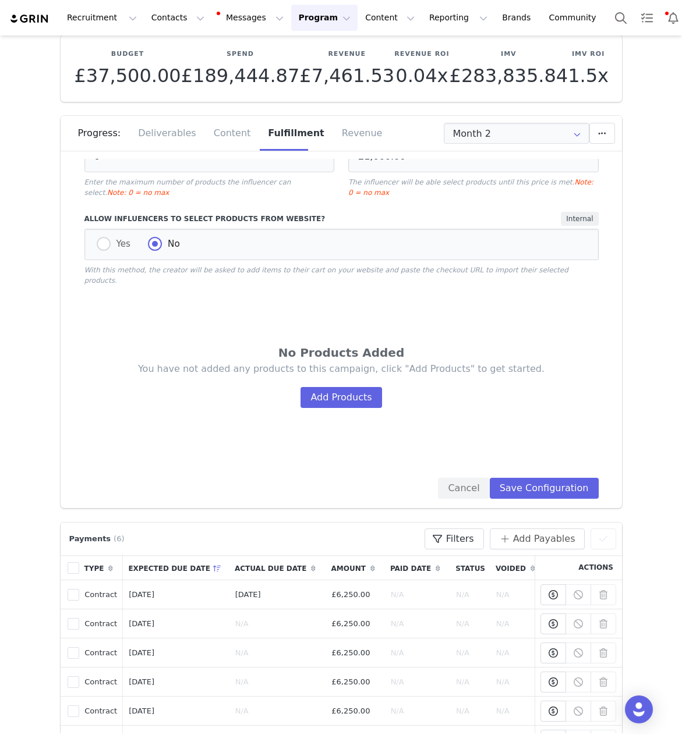
scroll to position [240, 0]
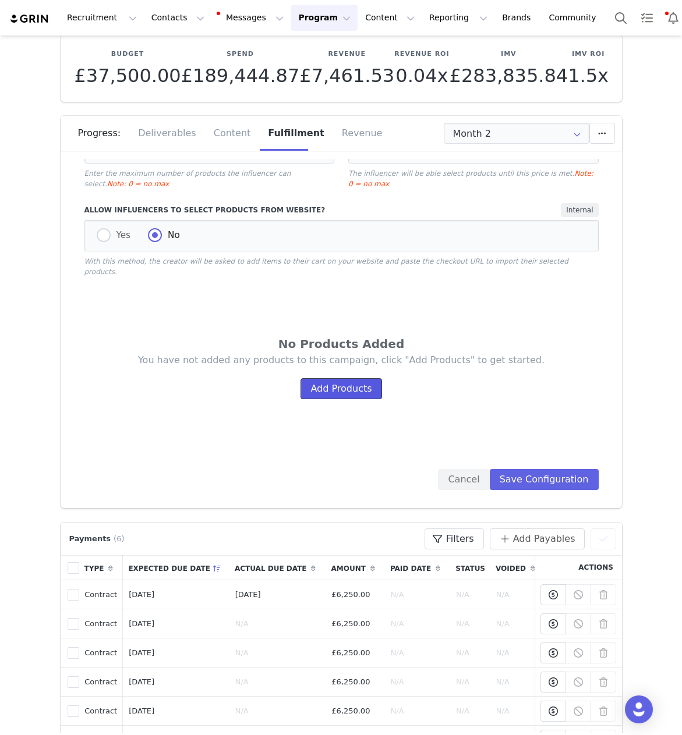
click at [328, 378] on button "Add Products" at bounding box center [340, 388] width 81 height 21
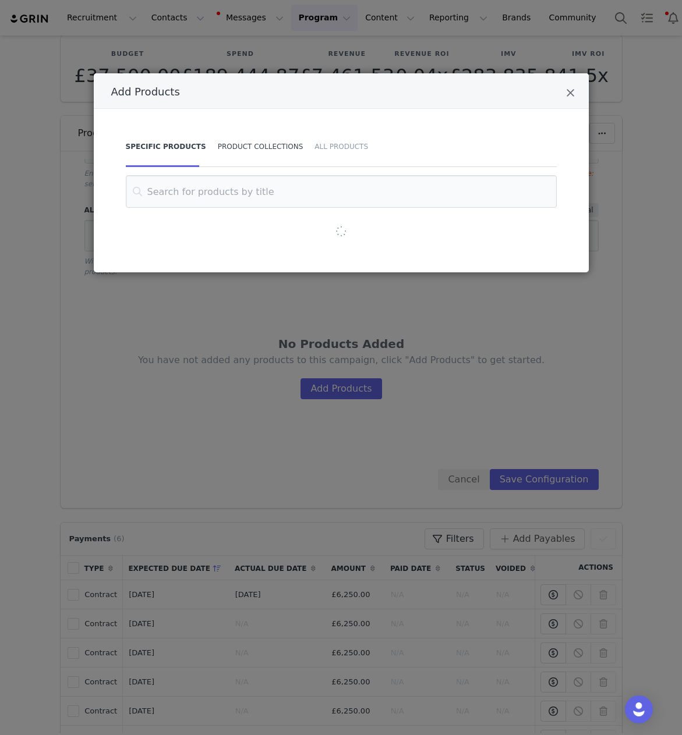
click at [241, 165] on div "Product Collections" at bounding box center [260, 146] width 97 height 41
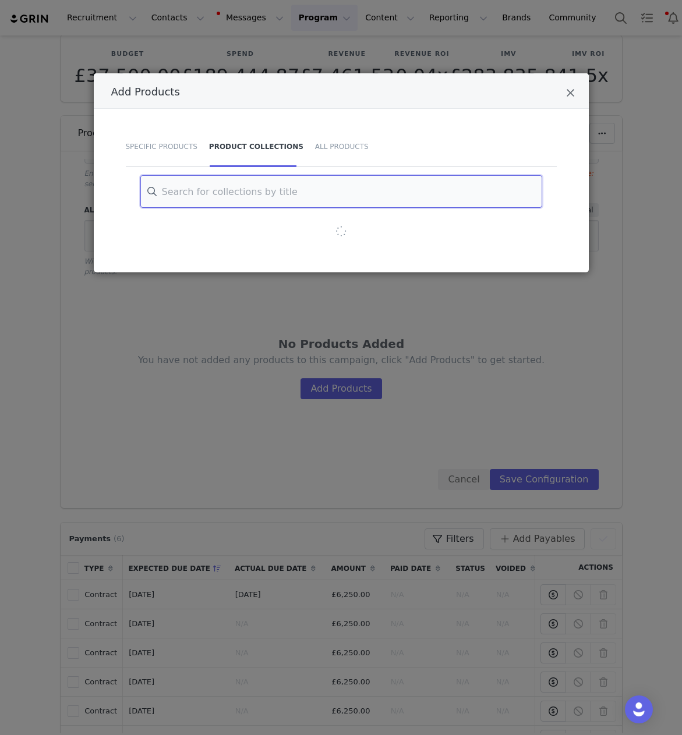
click at [233, 195] on input "Add Products" at bounding box center [341, 191] width 402 height 33
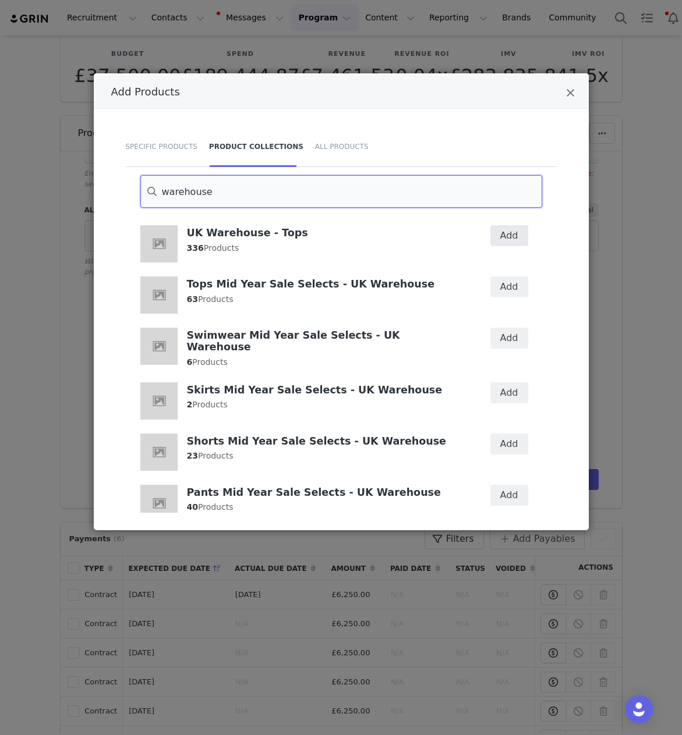
type input "warehouse"
drag, startPoint x: 512, startPoint y: 234, endPoint x: 423, endPoint y: 289, distance: 105.3
click at [512, 235] on button "Add" at bounding box center [509, 235] width 38 height 21
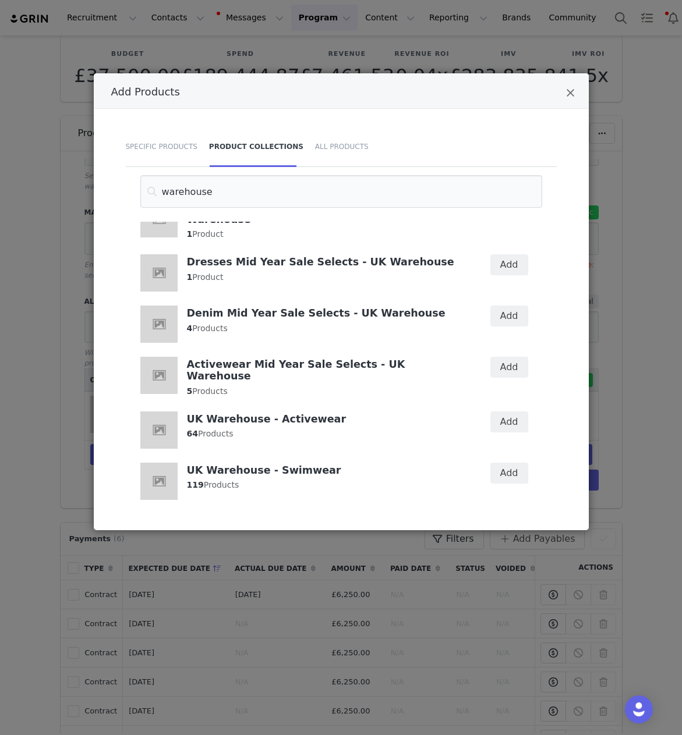
scroll to position [398, 0]
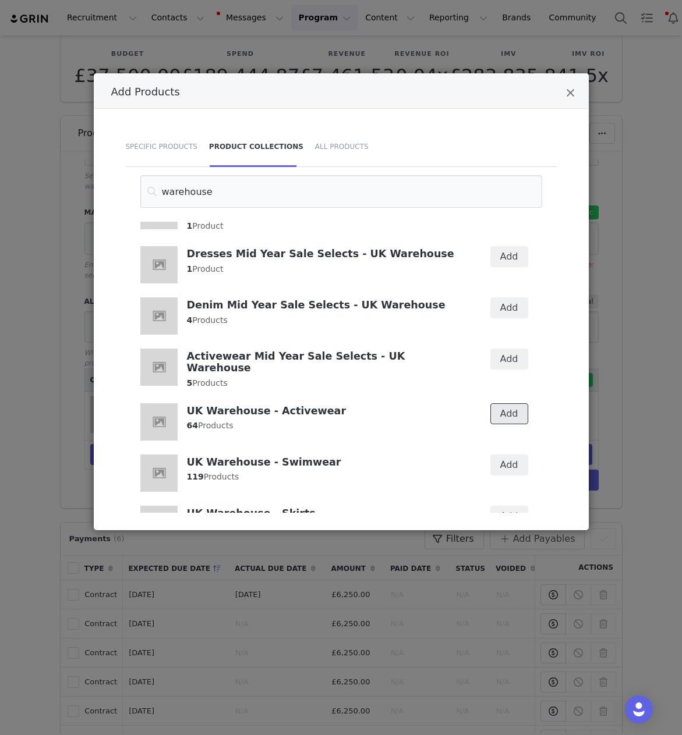
click at [497, 403] on button "Add" at bounding box center [509, 413] width 38 height 21
click at [506, 457] on button "Add" at bounding box center [509, 465] width 38 height 21
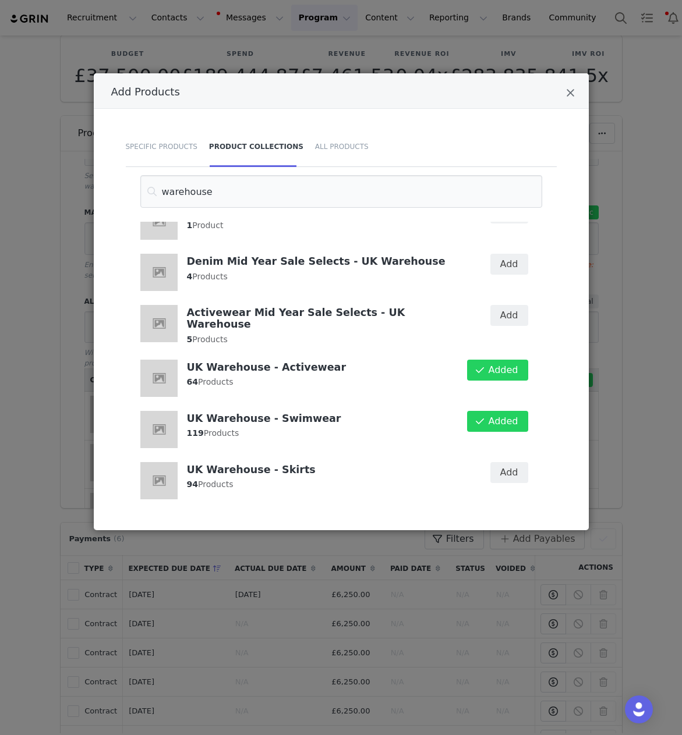
click at [508, 470] on div "Add" at bounding box center [501, 480] width 67 height 51
click at [505, 462] on button "Add" at bounding box center [509, 472] width 38 height 21
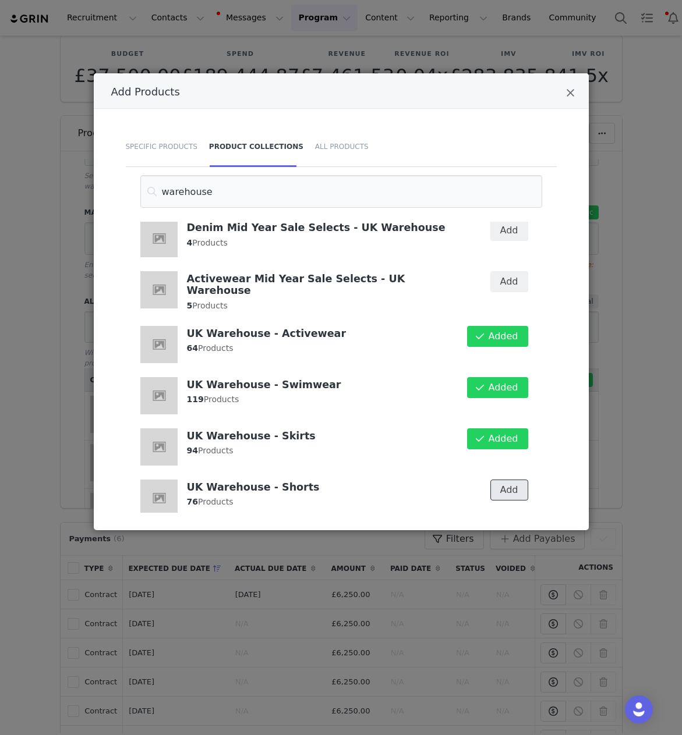
click at [507, 480] on button "Add" at bounding box center [509, 490] width 38 height 21
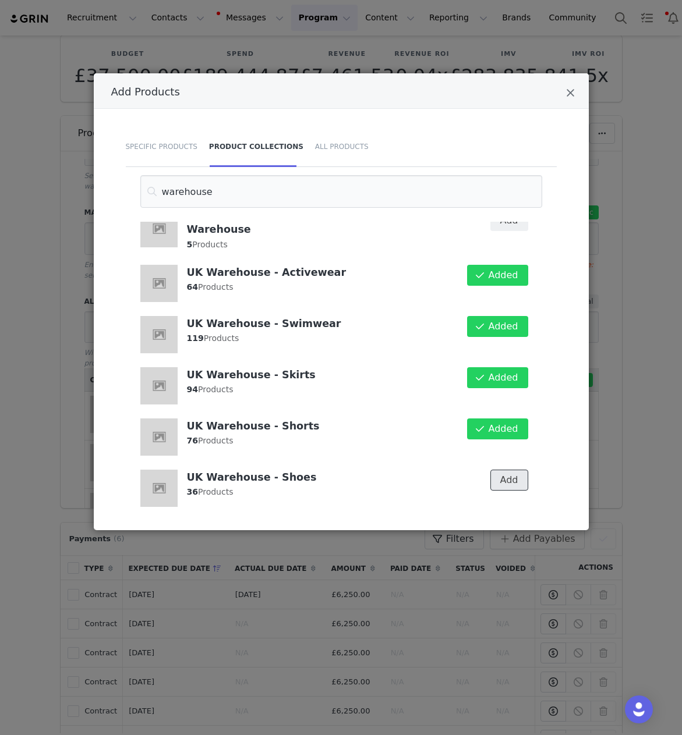
click at [506, 470] on button "Add" at bounding box center [509, 480] width 38 height 21
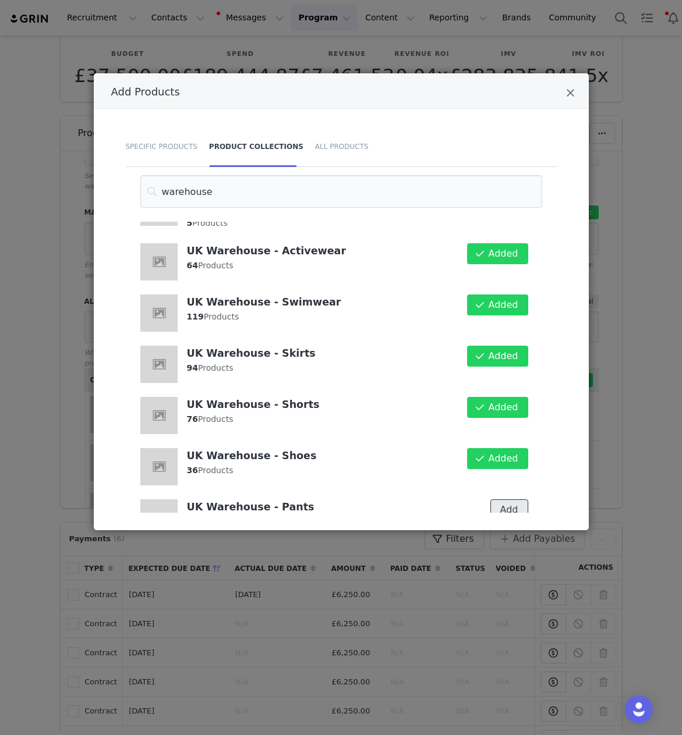
click at [513, 499] on button "Add" at bounding box center [509, 509] width 38 height 21
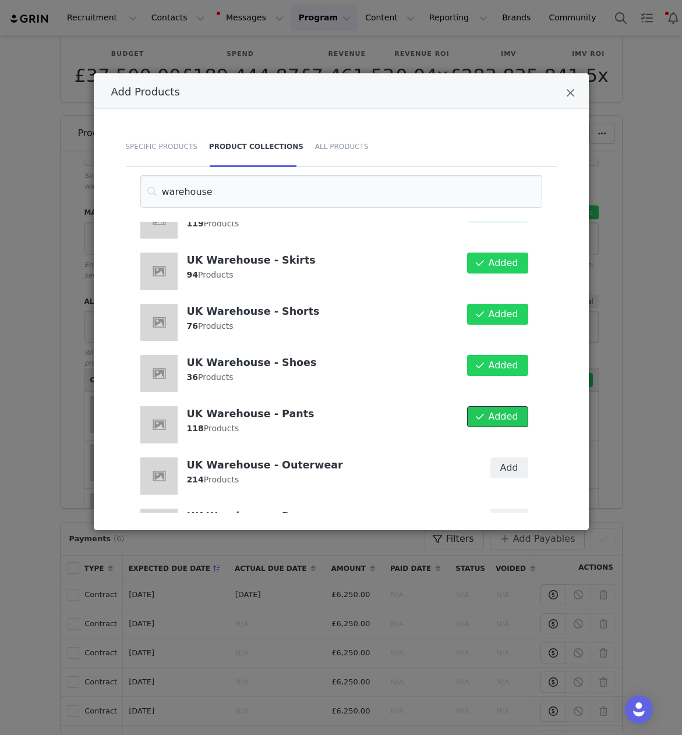
scroll to position [676, 0]
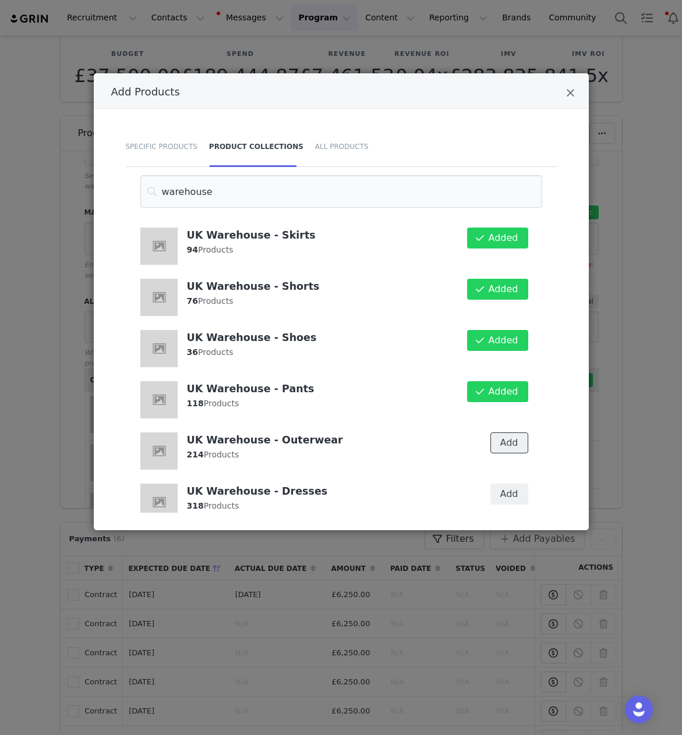
drag, startPoint x: 507, startPoint y: 430, endPoint x: 506, endPoint y: 467, distance: 37.3
click at [507, 432] on button "Add" at bounding box center [509, 442] width 38 height 21
click at [508, 484] on button "Add" at bounding box center [509, 494] width 38 height 21
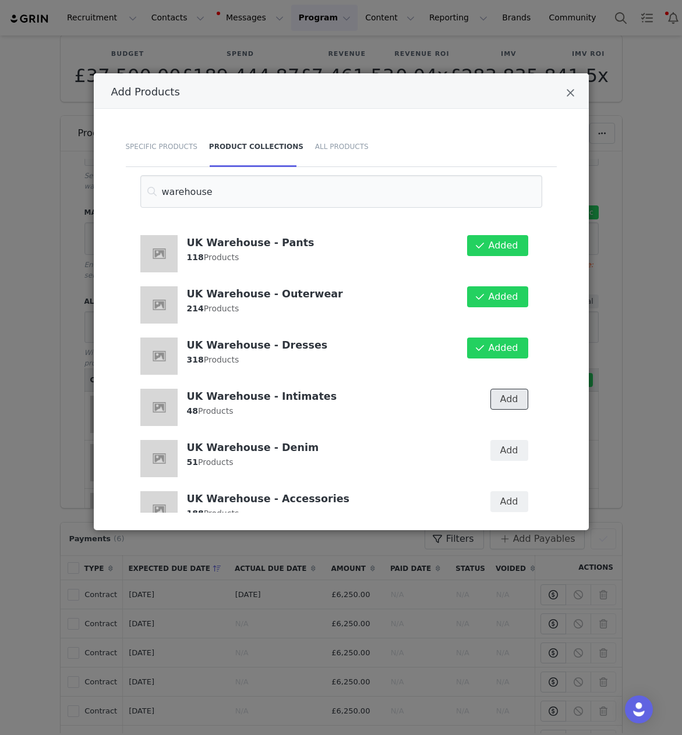
click at [508, 389] on button "Add" at bounding box center [509, 399] width 38 height 21
click at [504, 440] on button "Add" at bounding box center [509, 450] width 38 height 21
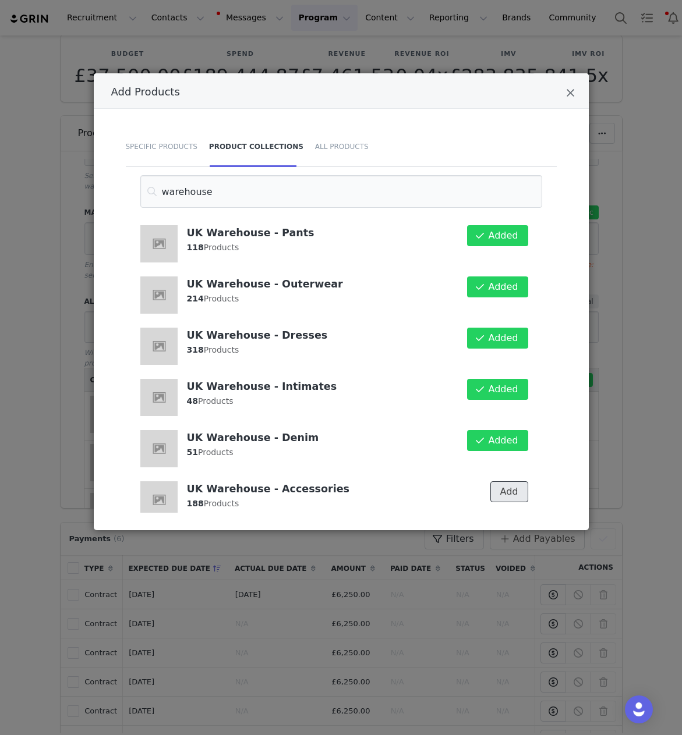
click at [510, 481] on button "Add" at bounding box center [509, 491] width 38 height 21
click at [615, 446] on div "Add Products Specific Products Product Collections All Products warehouse UK Wa…" at bounding box center [341, 367] width 682 height 735
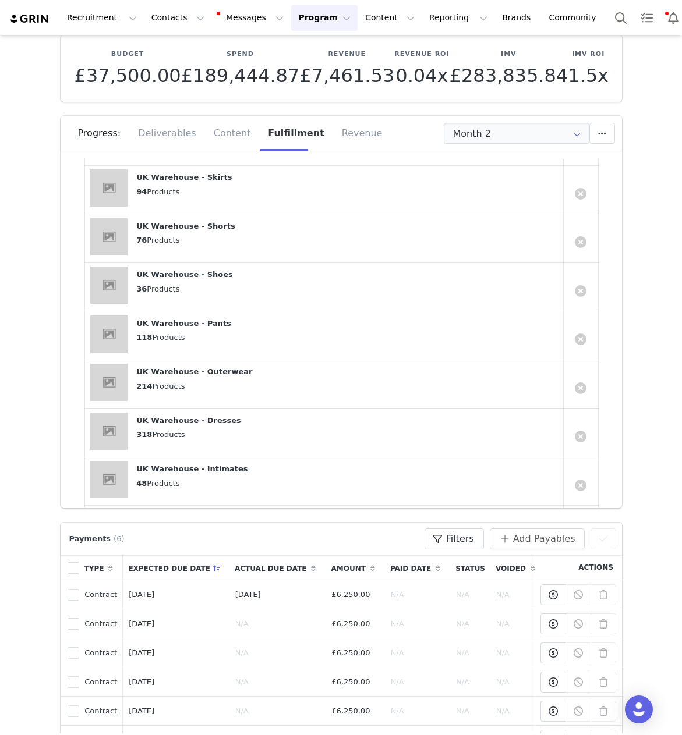
scroll to position [683, 0]
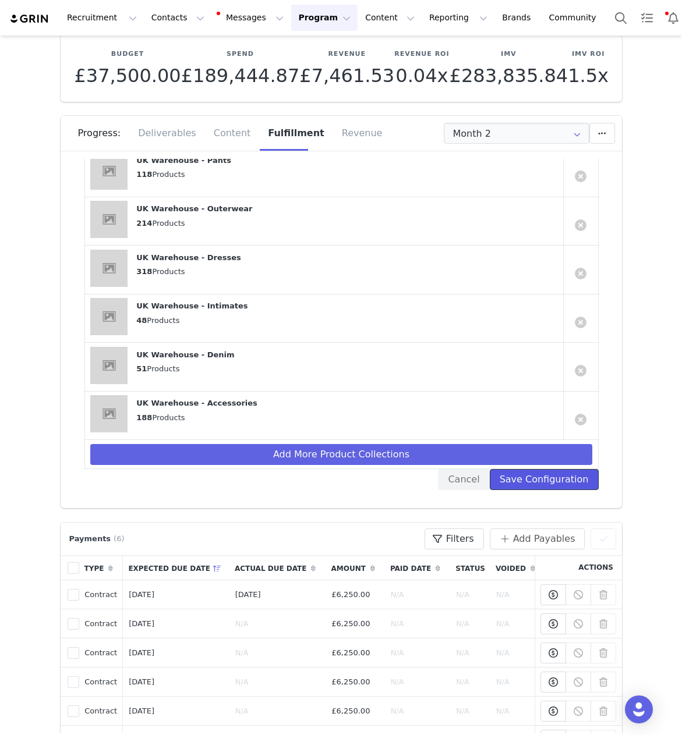
click at [542, 469] on button "Save Configuration" at bounding box center [543, 479] width 109 height 21
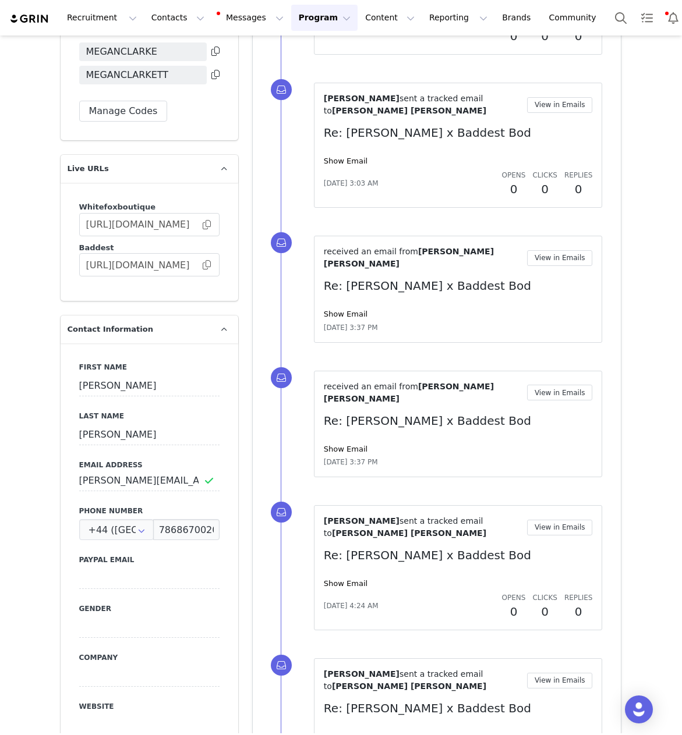
scroll to position [1048, 0]
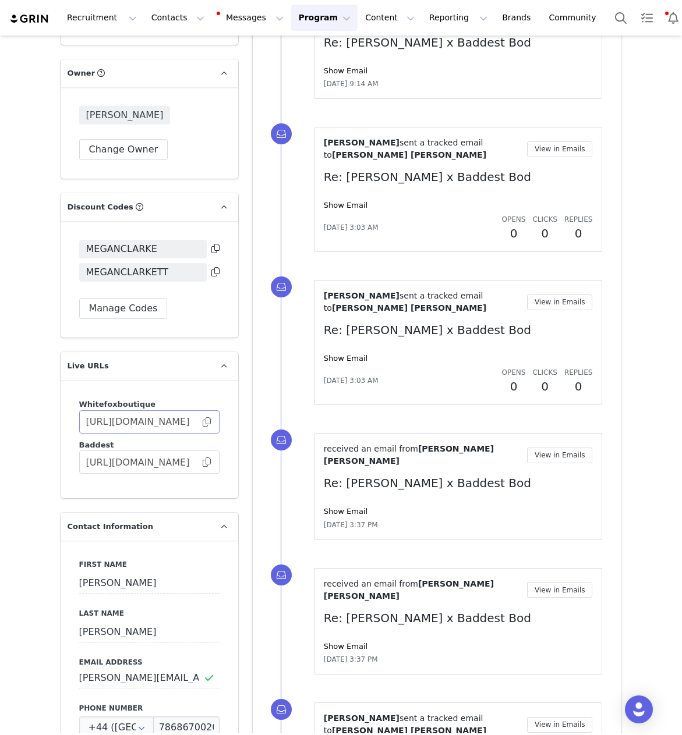
click at [208, 422] on span at bounding box center [207, 422] width 12 height 0
